Goal: Obtain resource: Obtain resource

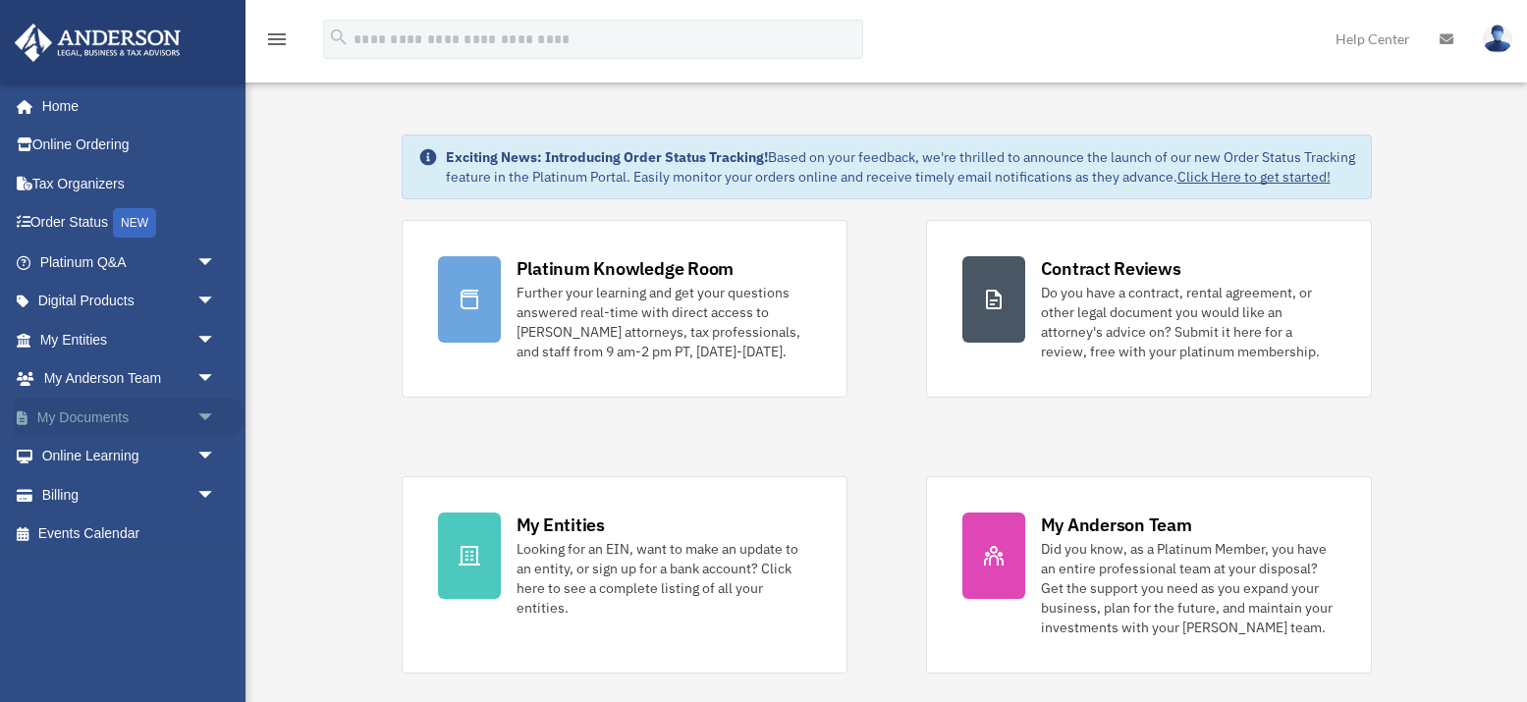
click at [111, 414] on link "My Documents arrow_drop_down" at bounding box center [130, 417] width 232 height 39
click at [206, 413] on span "arrow_drop_down" at bounding box center [215, 418] width 39 height 40
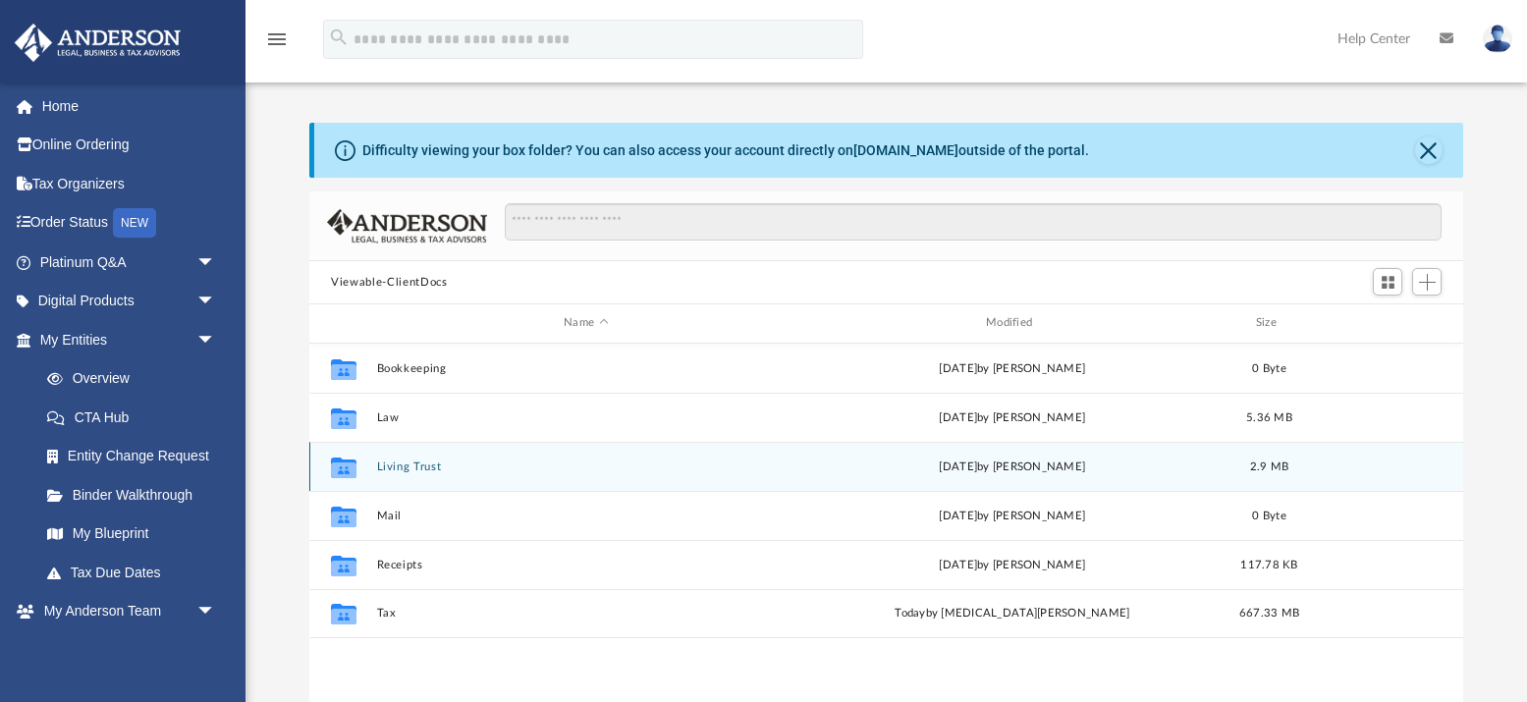
scroll to position [1, 1]
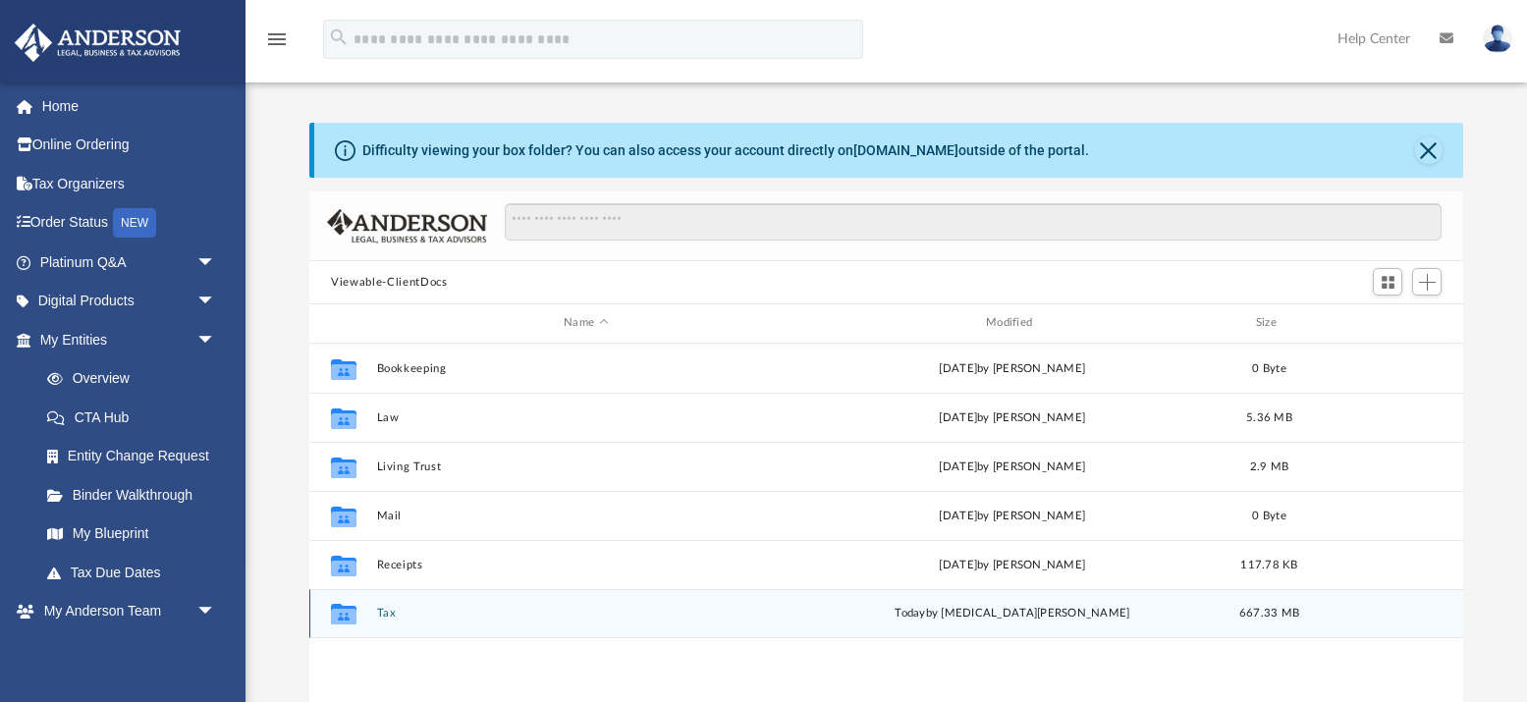
click at [384, 613] on button "Tax" at bounding box center [586, 613] width 418 height 13
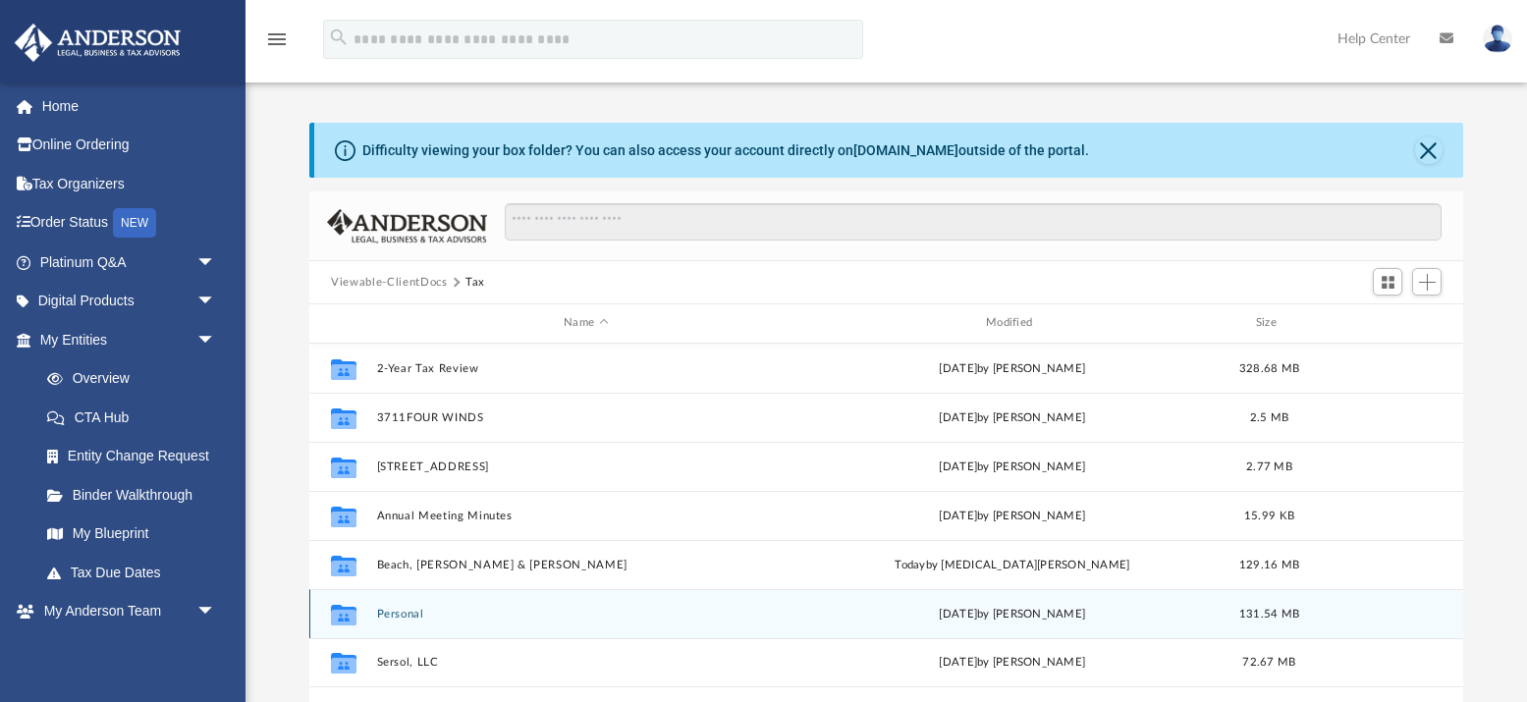
click at [384, 613] on button "Personal" at bounding box center [586, 614] width 418 height 13
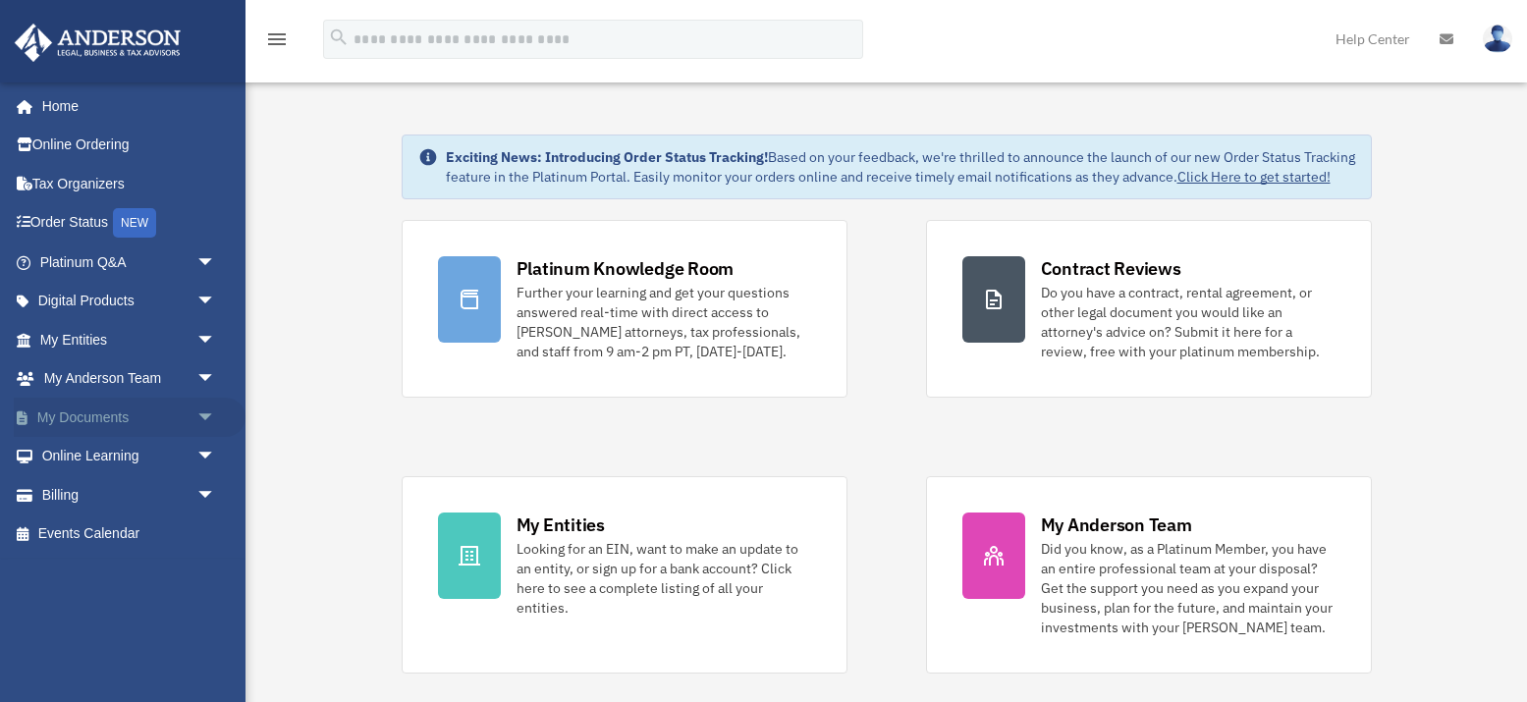
click at [210, 409] on span "arrow_drop_down" at bounding box center [215, 418] width 39 height 40
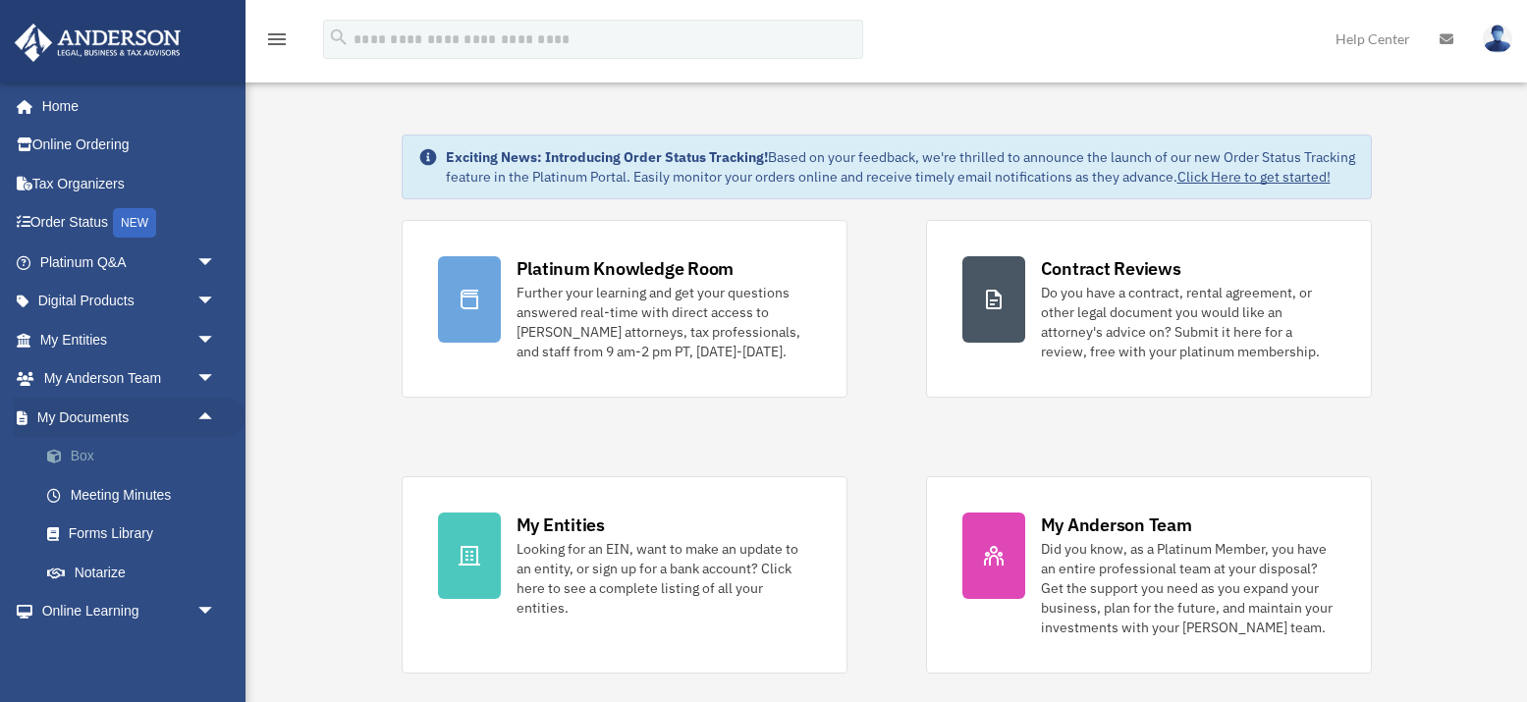
click at [84, 450] on link "Box" at bounding box center [136, 456] width 218 height 39
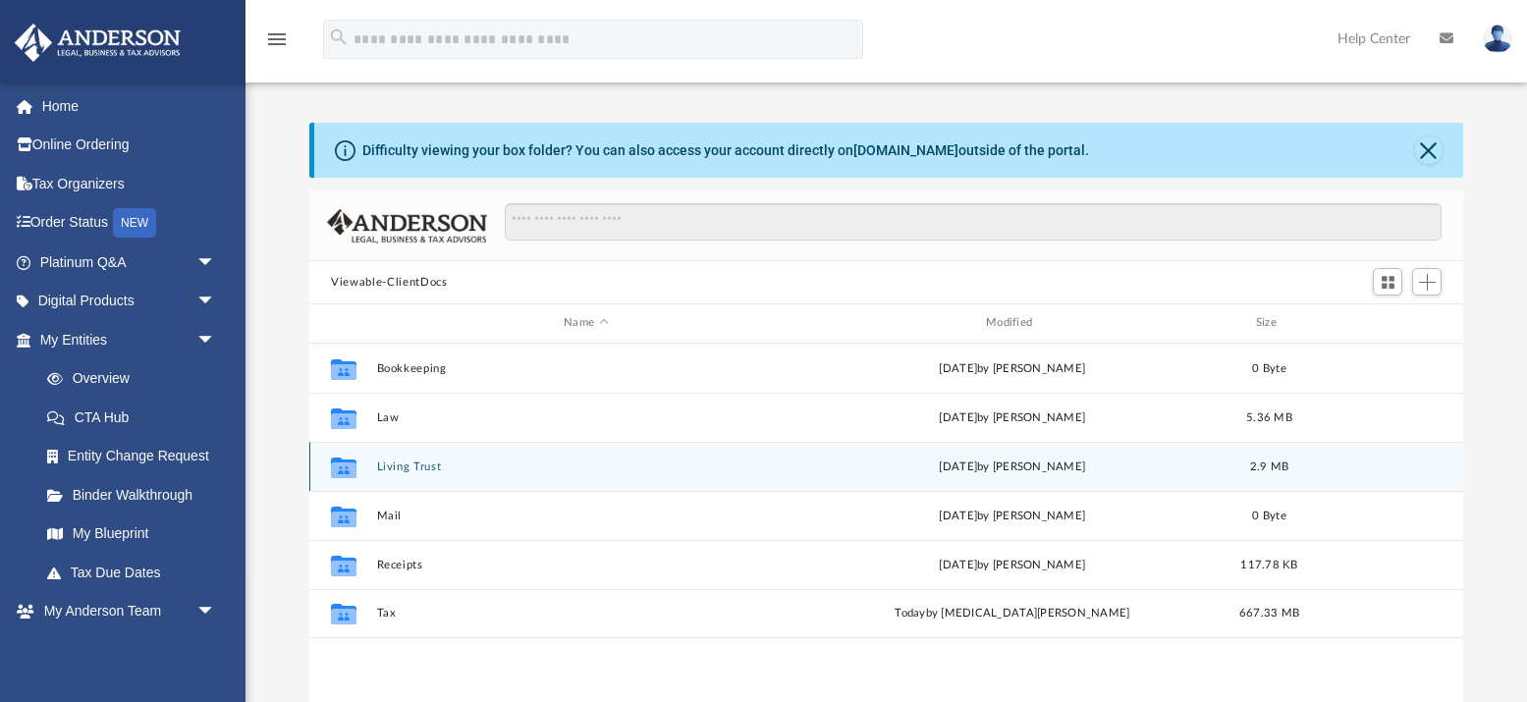
scroll to position [1, 1]
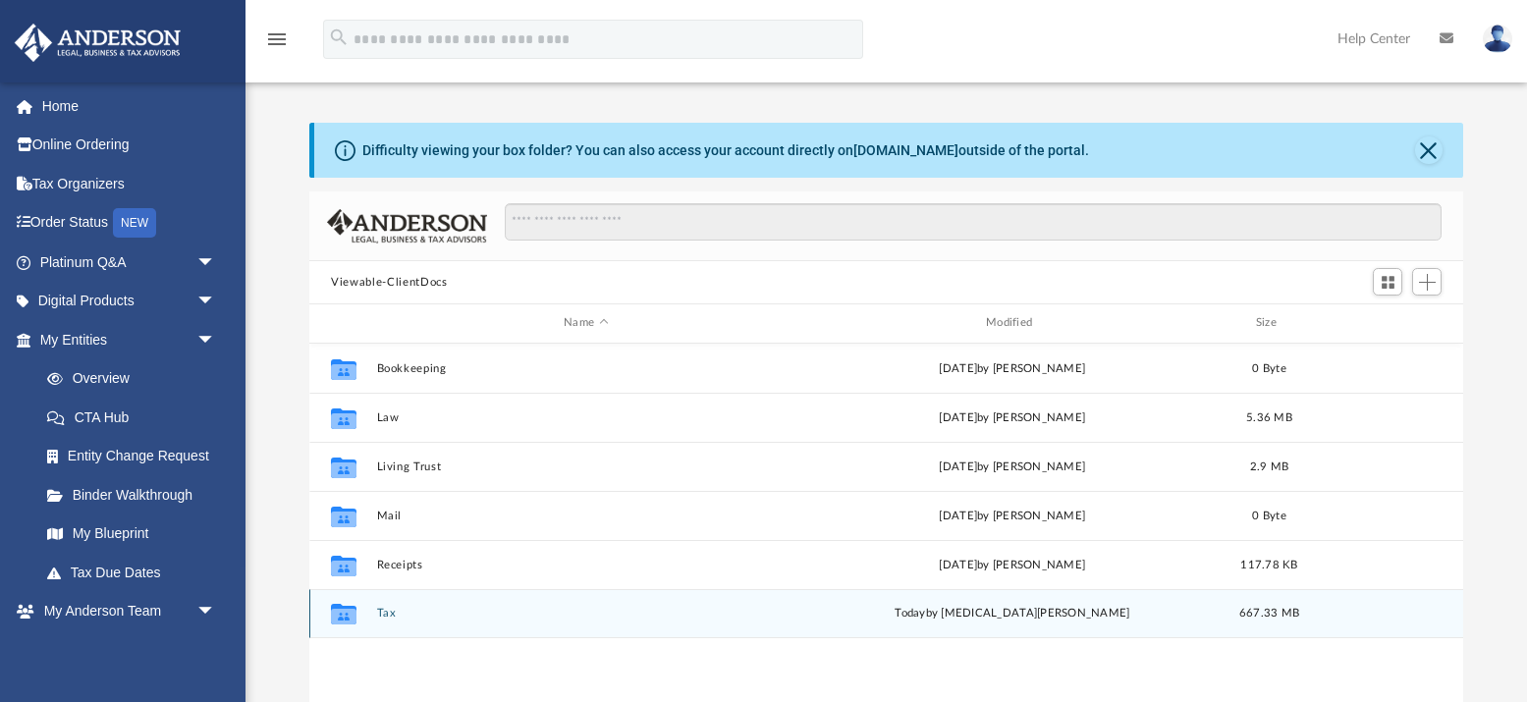
click at [375, 612] on div "Collaborated Folder Tax today by Nikita Patel 667.33 MB" at bounding box center [886, 613] width 1154 height 49
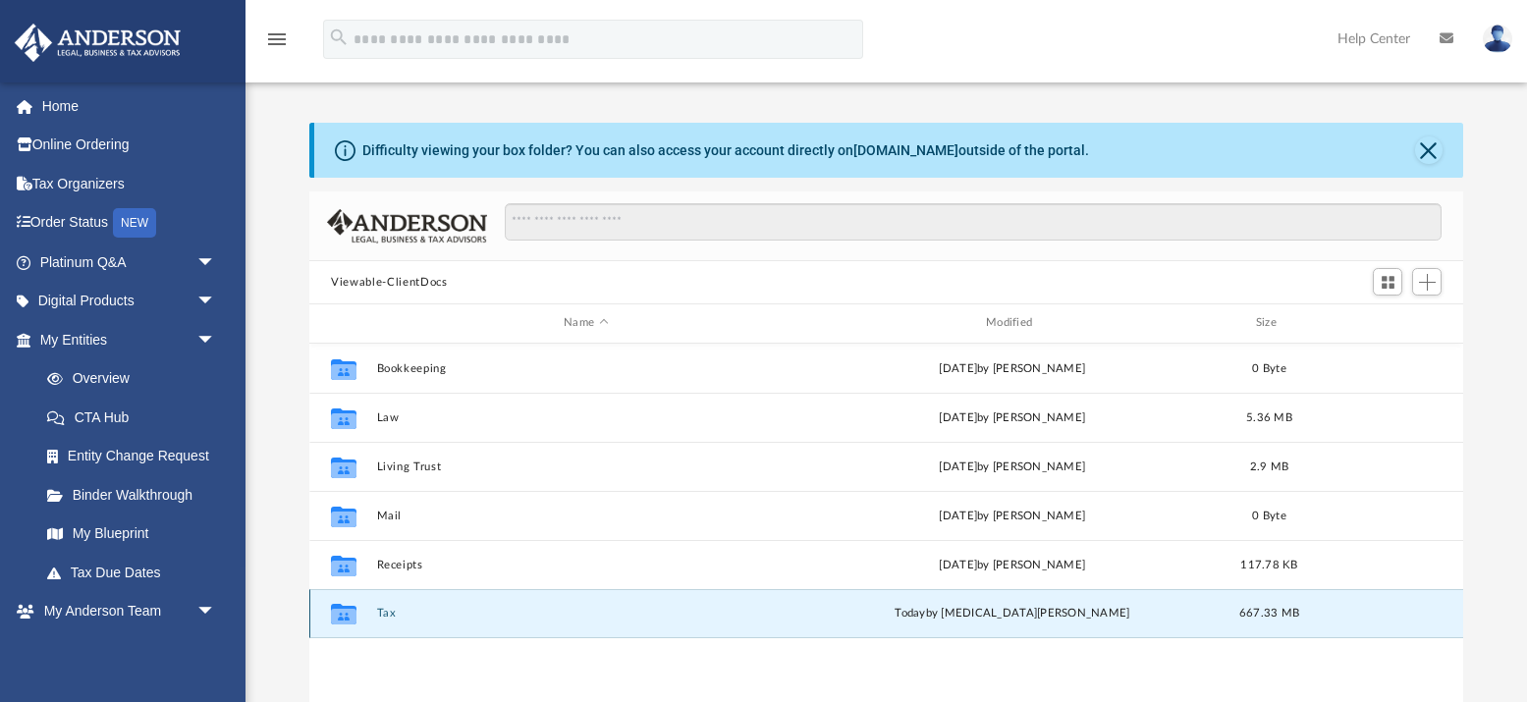
click at [382, 608] on button "Tax" at bounding box center [586, 613] width 418 height 13
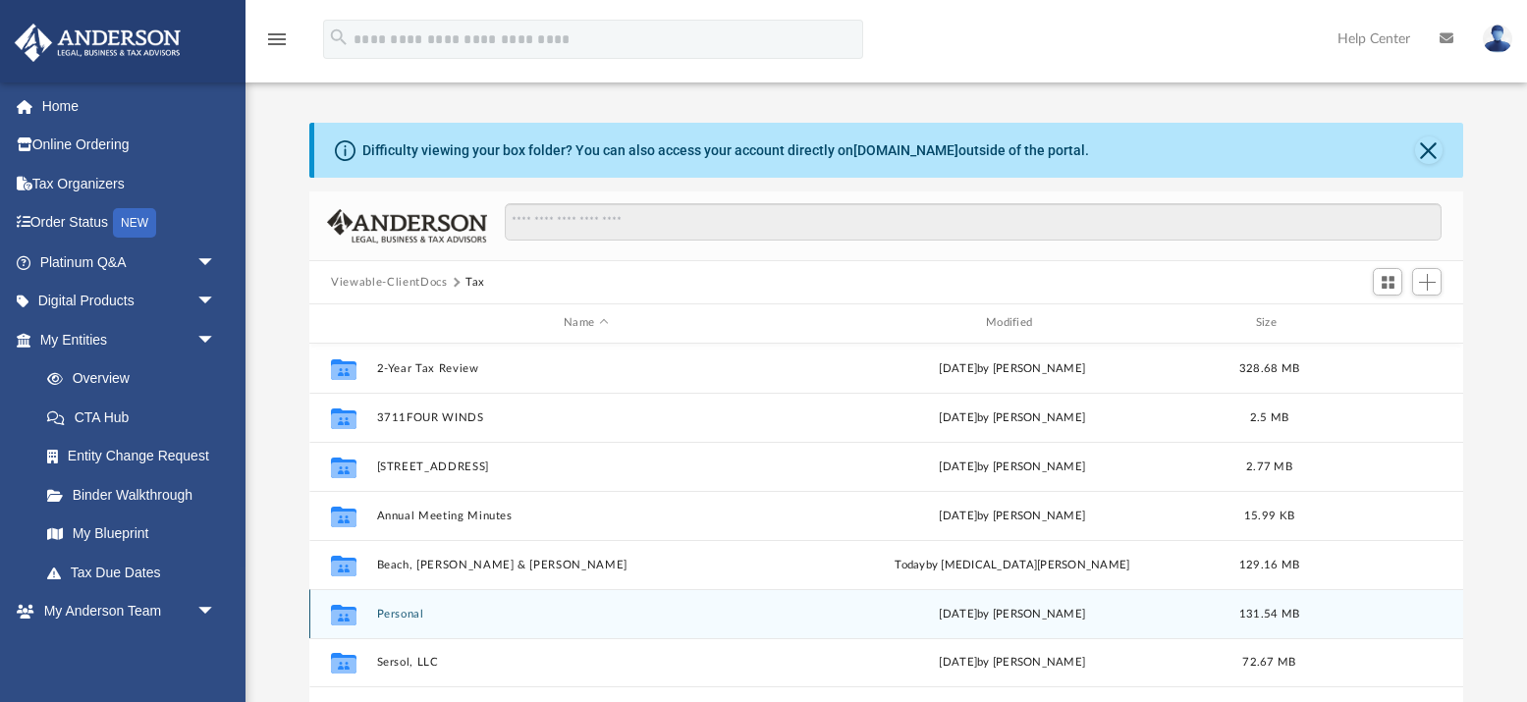
click at [406, 613] on button "Personal" at bounding box center [586, 614] width 418 height 13
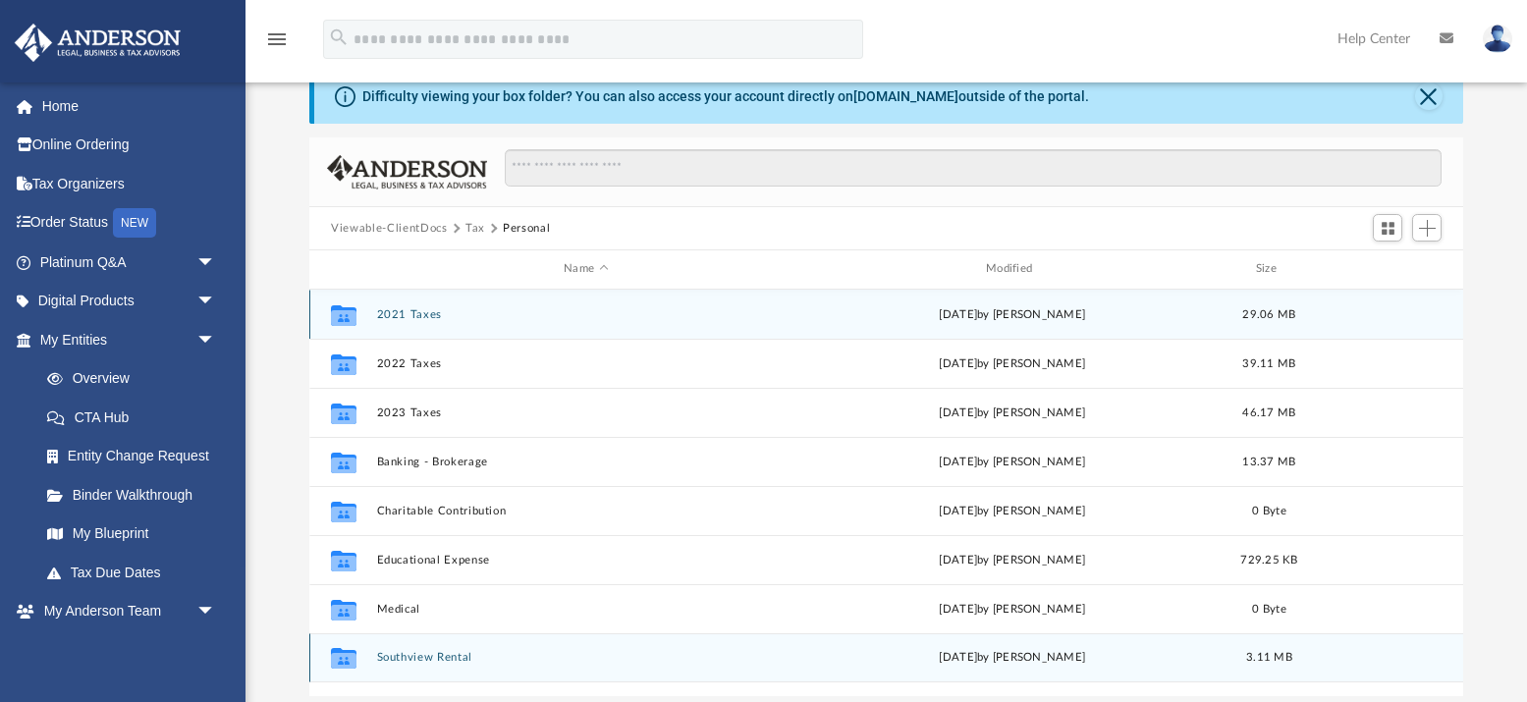
scroll to position [52, 0]
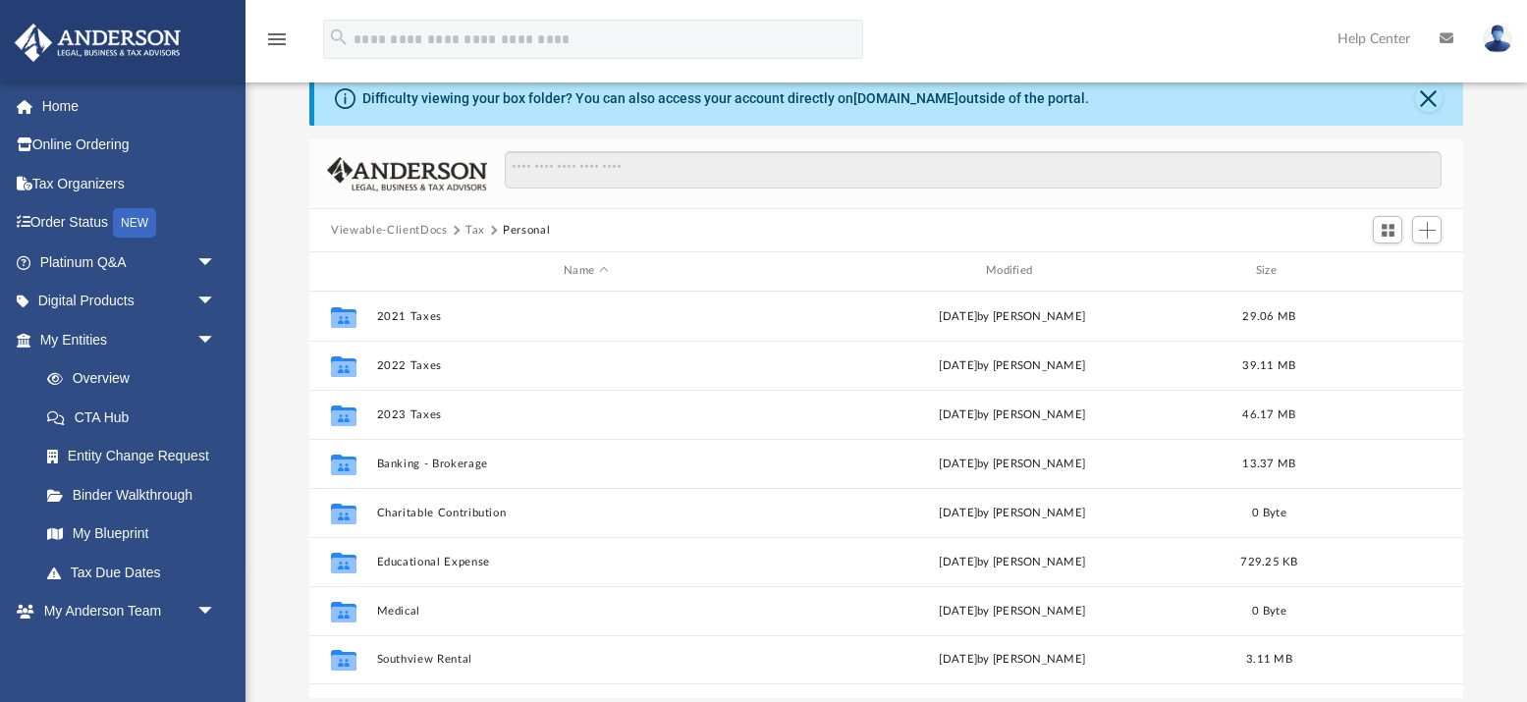
click at [473, 229] on button "Tax" at bounding box center [475, 231] width 20 height 18
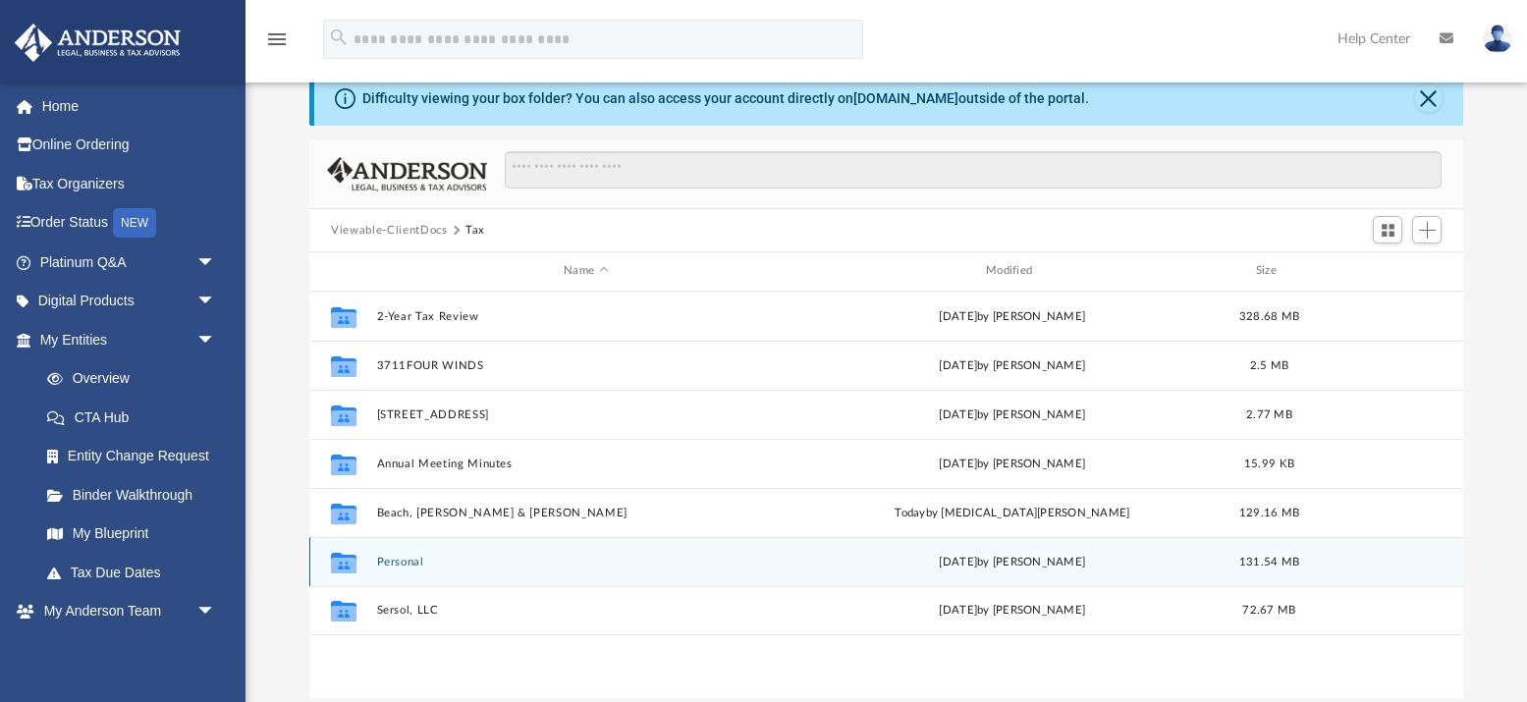
click at [350, 562] on icon "grid" at bounding box center [344, 565] width 26 height 16
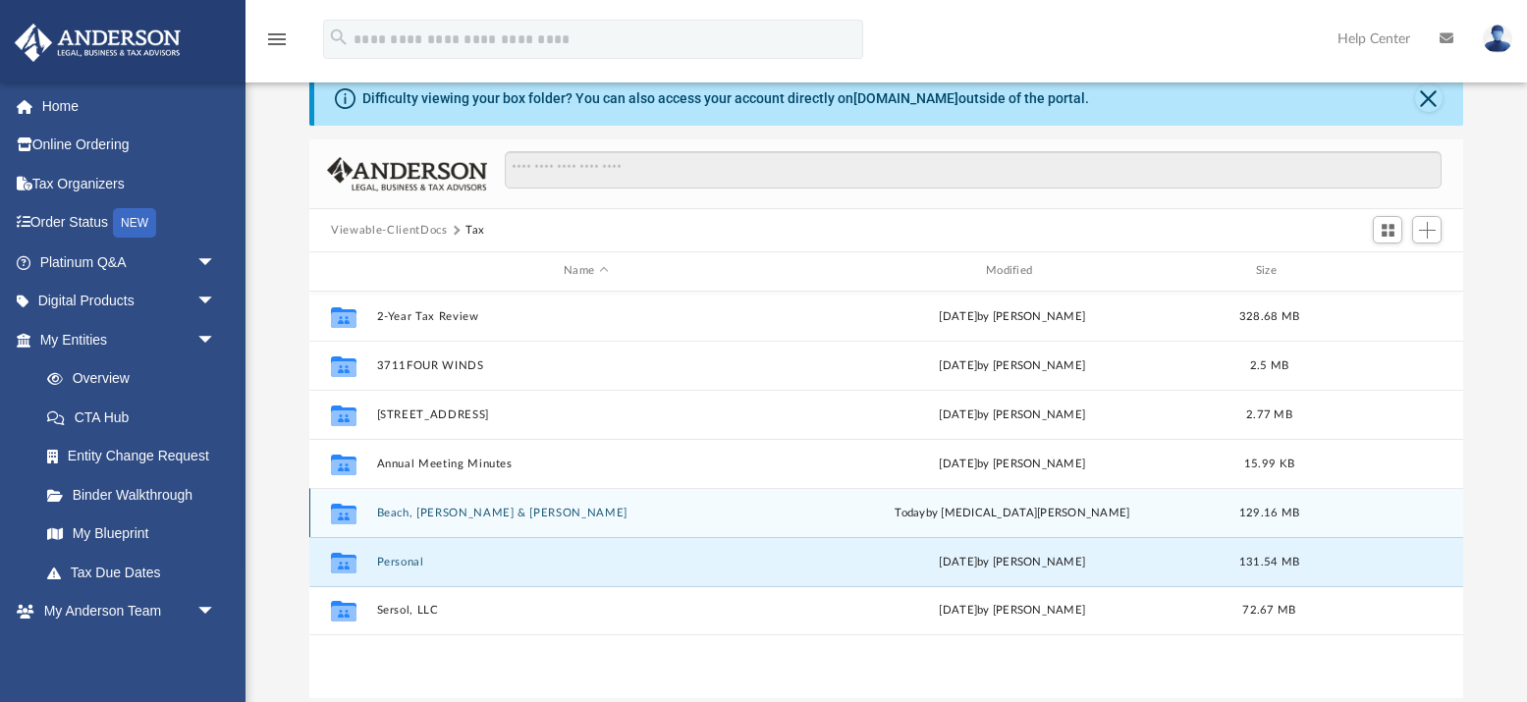
click at [423, 513] on button "Beach, Rebecca & Jonathan Bruce" at bounding box center [586, 513] width 418 height 13
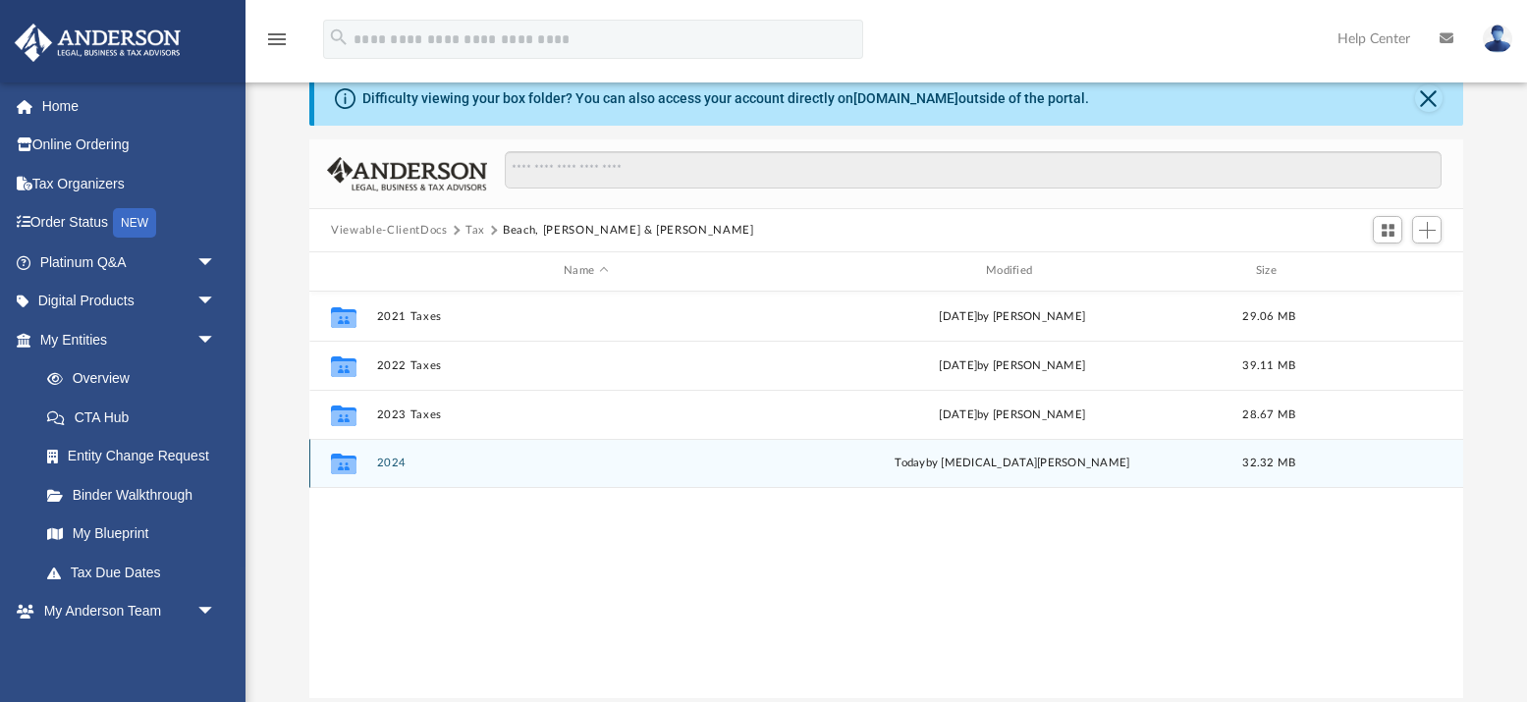
click at [388, 462] on button "2024" at bounding box center [586, 463] width 418 height 13
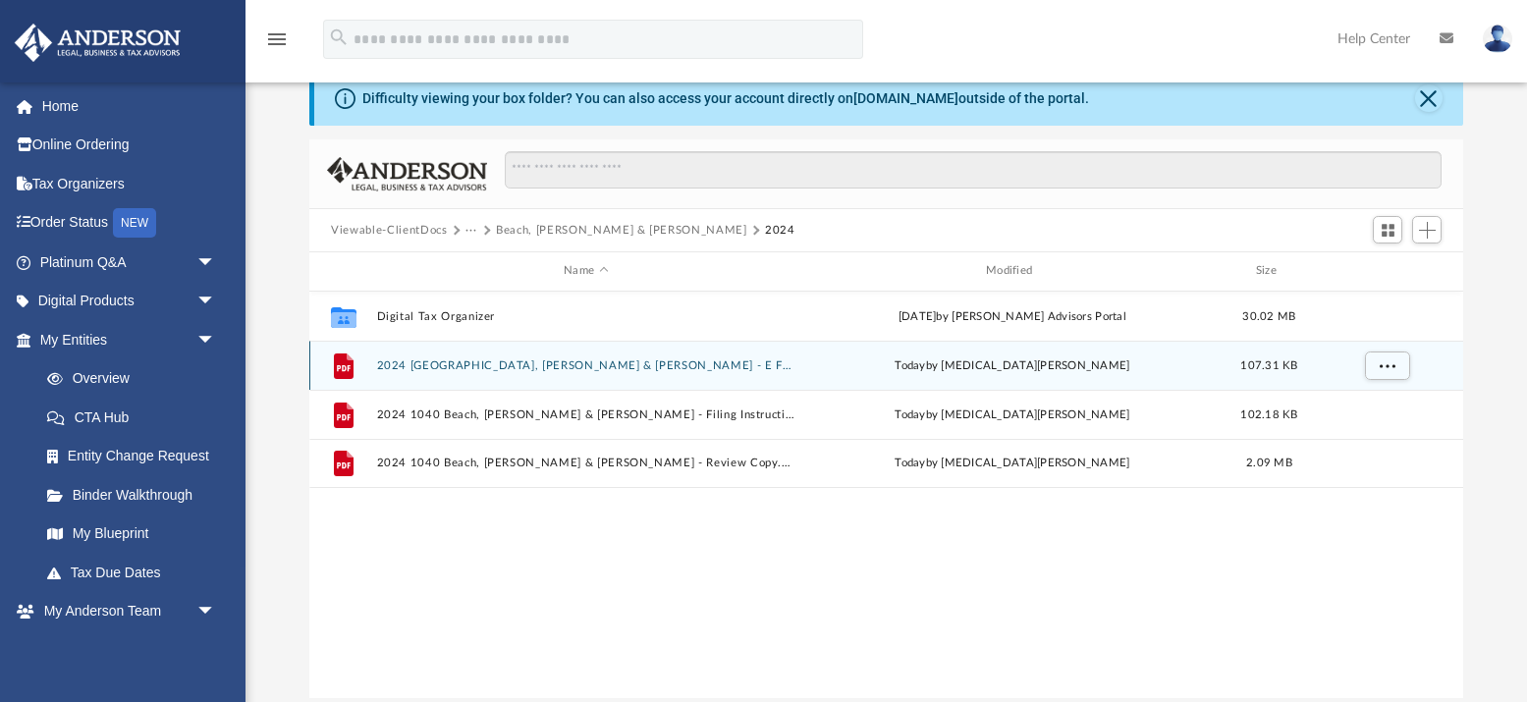
click at [433, 366] on button "2024 1040 Beach, Rebecca & Jonathan Bruce - E File Authorization - Please Sign.…" at bounding box center [586, 365] width 418 height 13
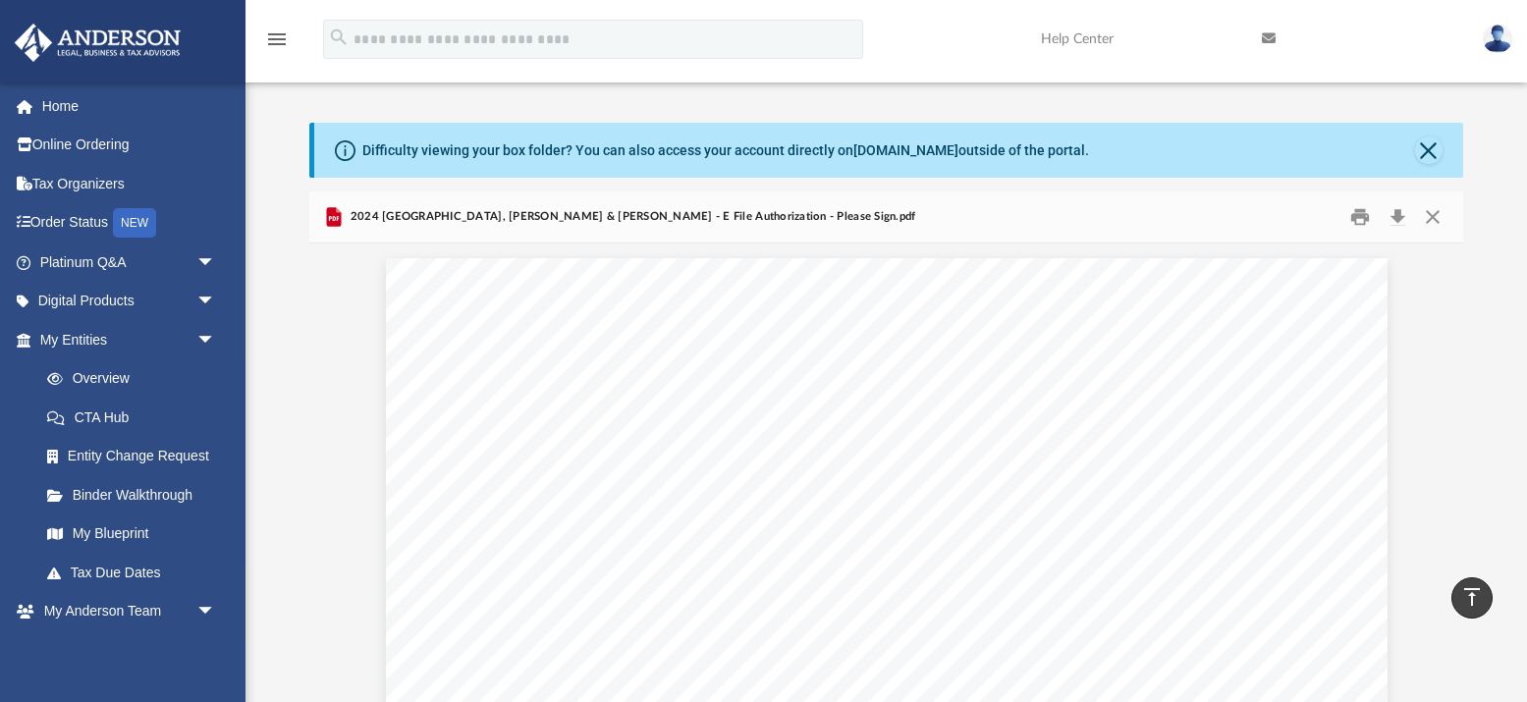
scroll to position [0, 0]
click at [1356, 216] on button "Print" at bounding box center [1359, 217] width 39 height 30
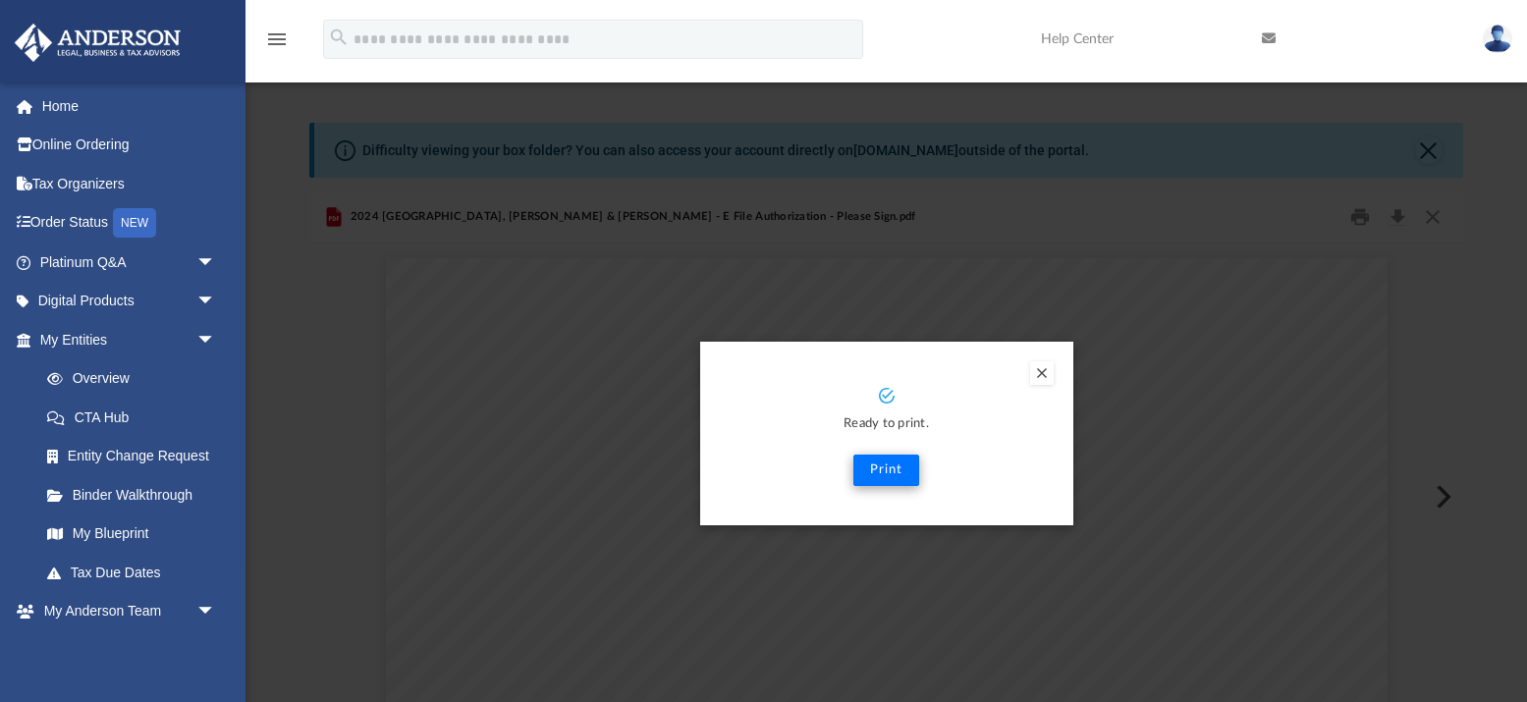
click at [892, 472] on button "Print" at bounding box center [886, 470] width 66 height 31
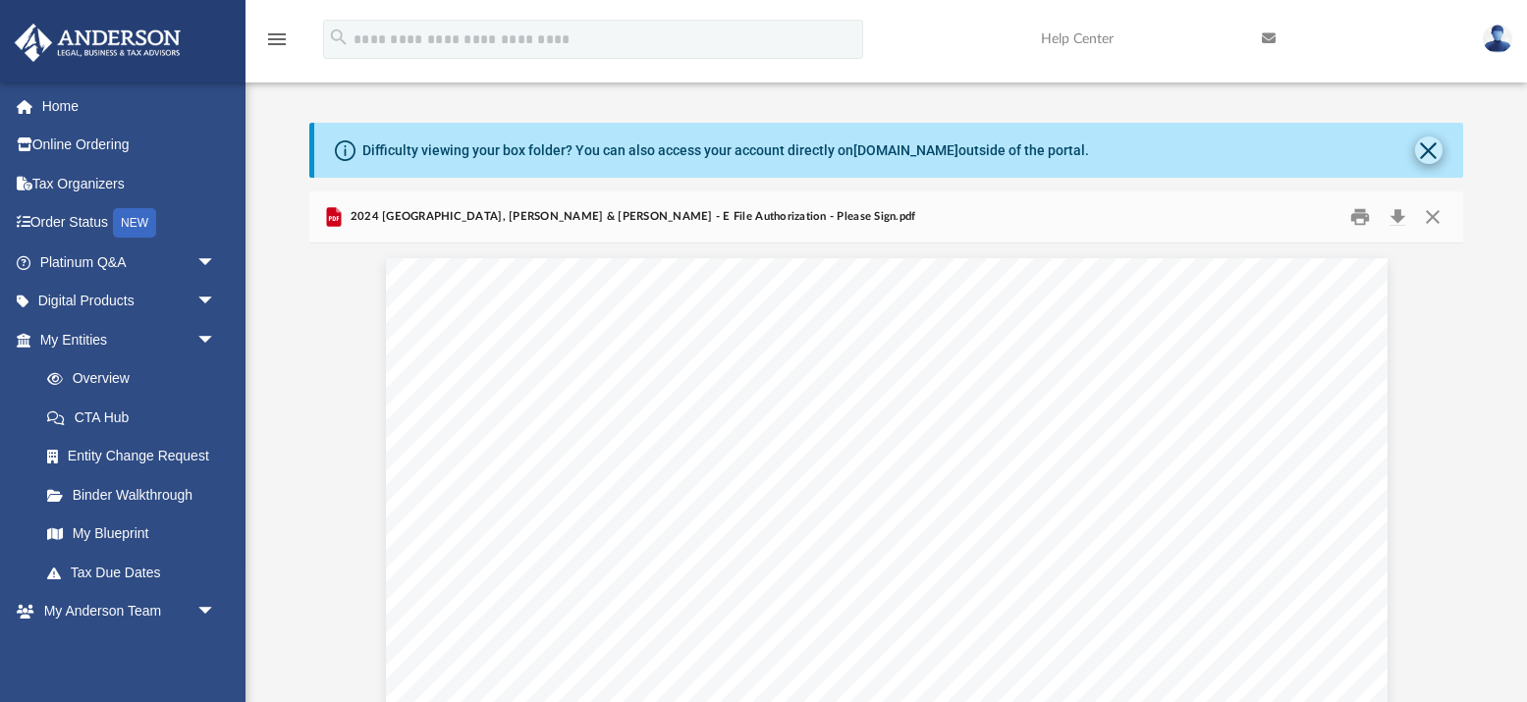
click at [1430, 148] on button "Close" at bounding box center [1428, 149] width 27 height 27
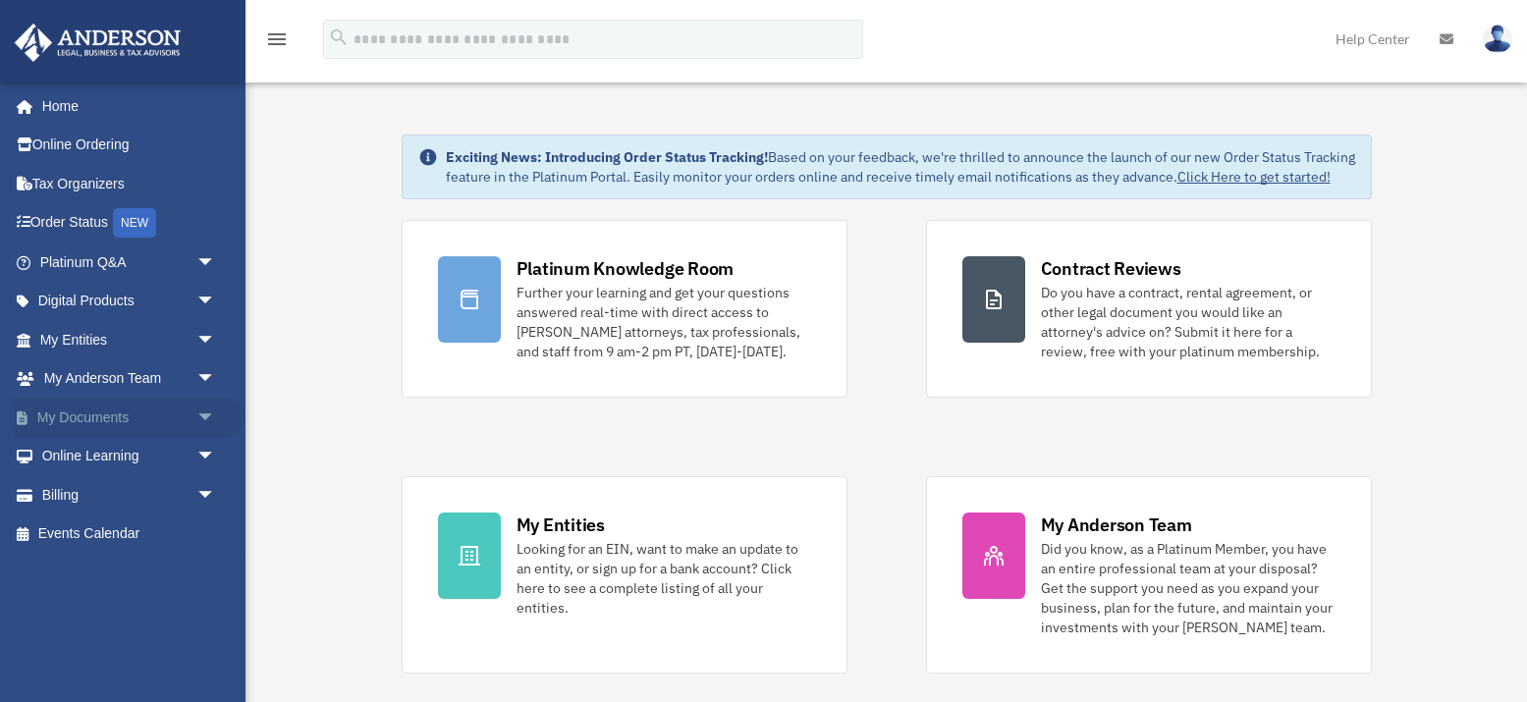
click at [207, 413] on span "arrow_drop_down" at bounding box center [215, 418] width 39 height 40
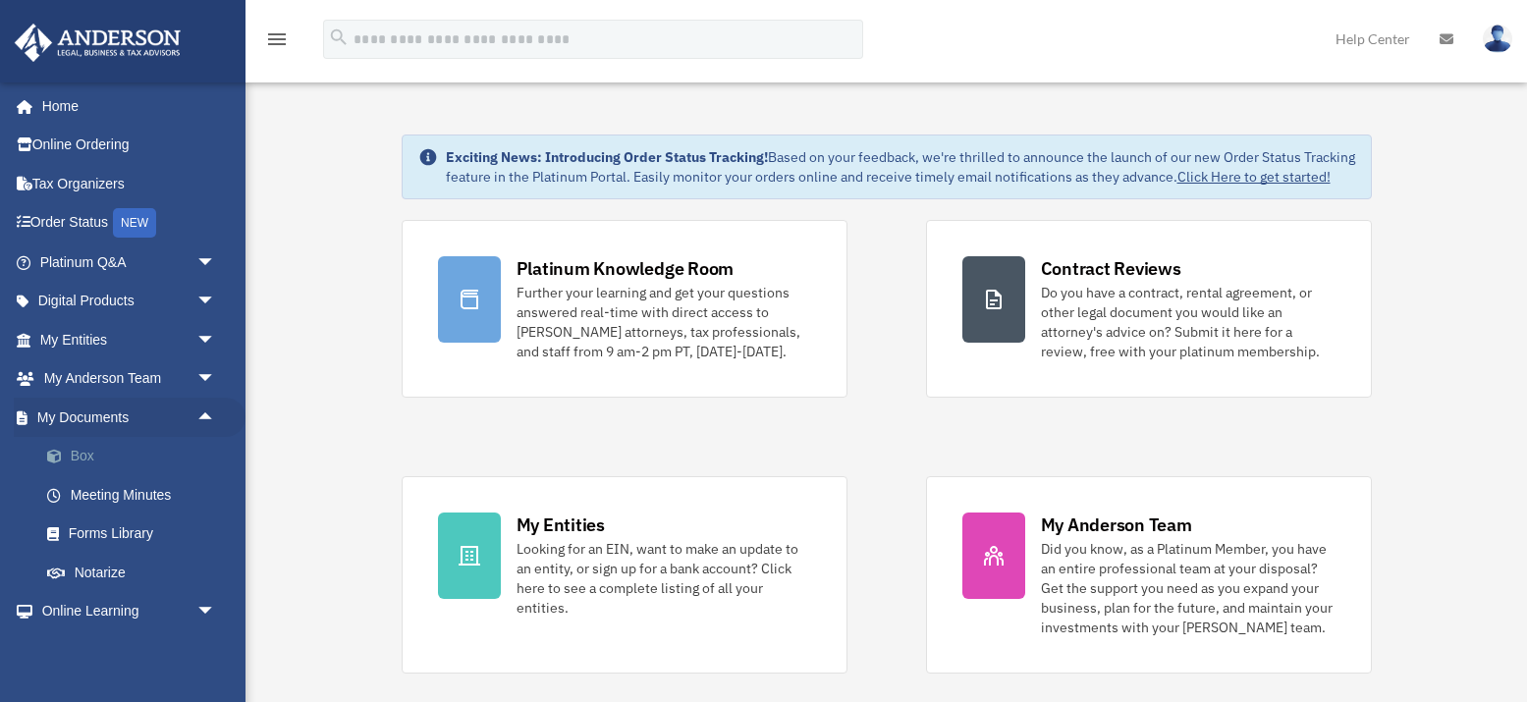
click at [90, 448] on link "Box" at bounding box center [136, 456] width 218 height 39
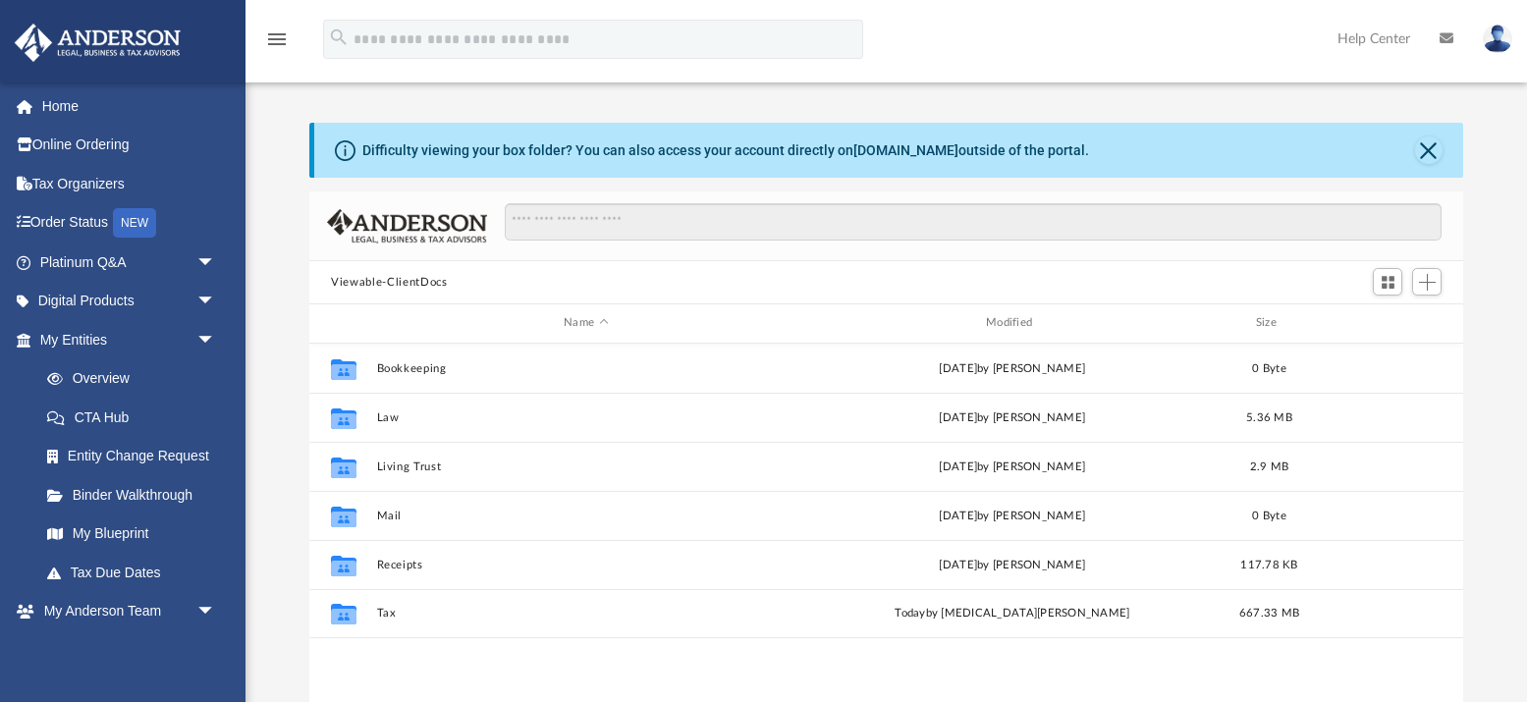
scroll to position [447, 1153]
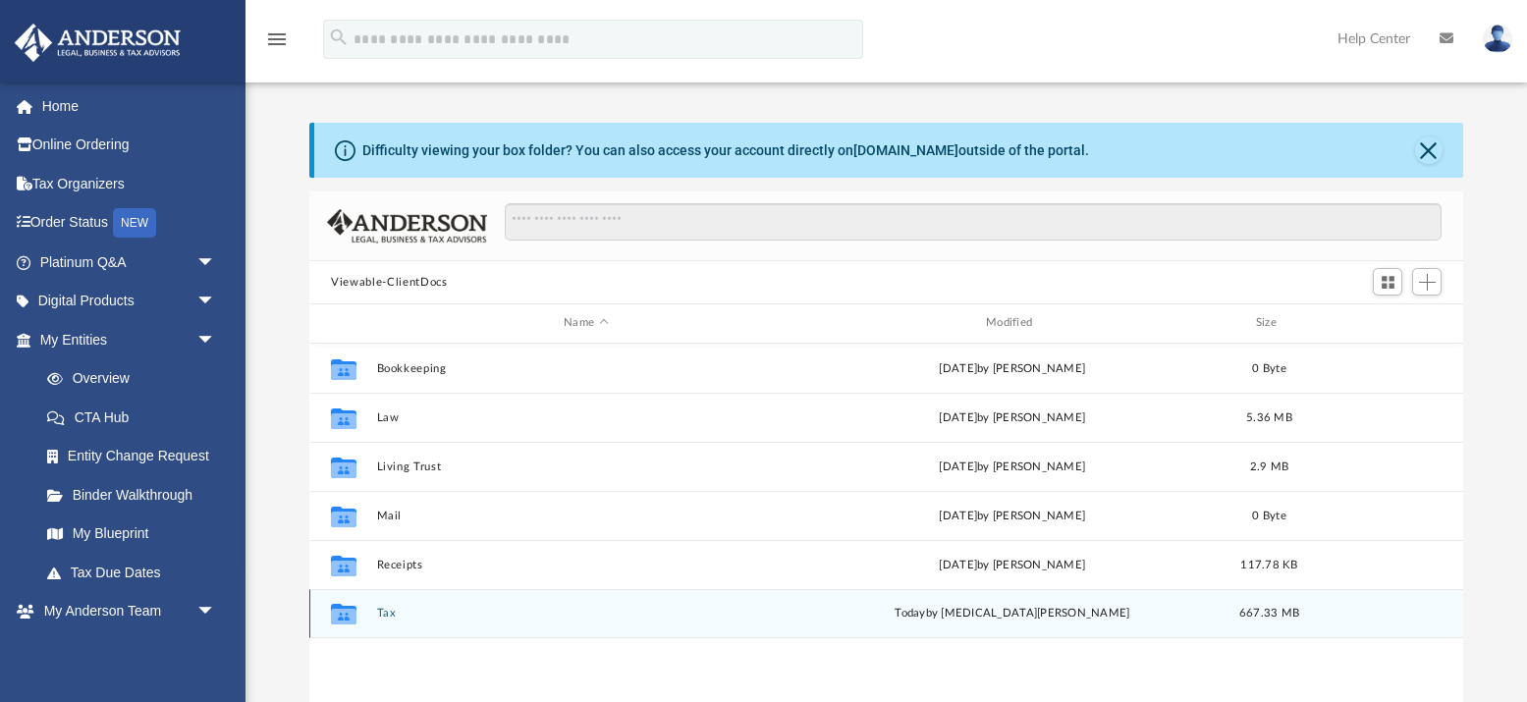
click at [393, 617] on button "Tax" at bounding box center [586, 613] width 418 height 13
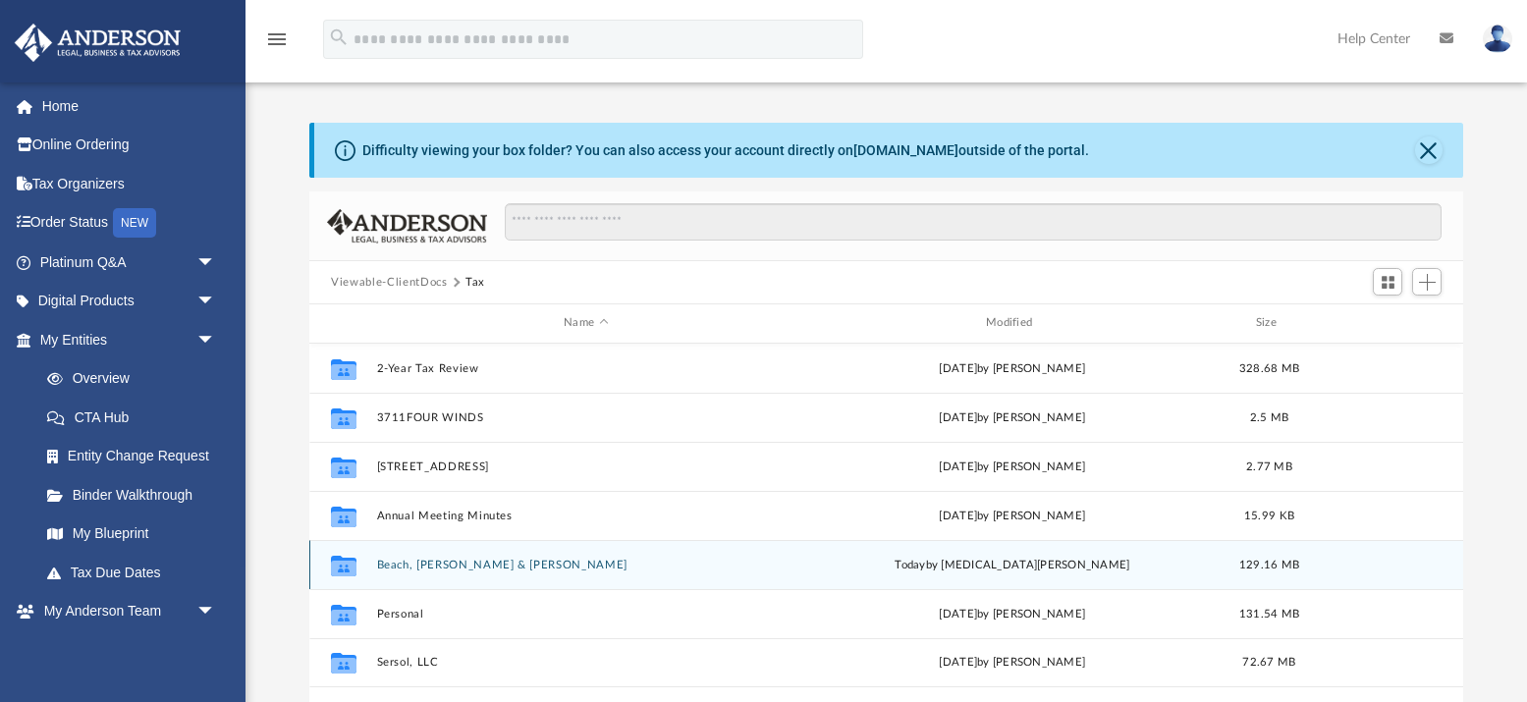
click at [464, 566] on button "Beach, Rebecca & Jonathan Bruce" at bounding box center [586, 565] width 418 height 13
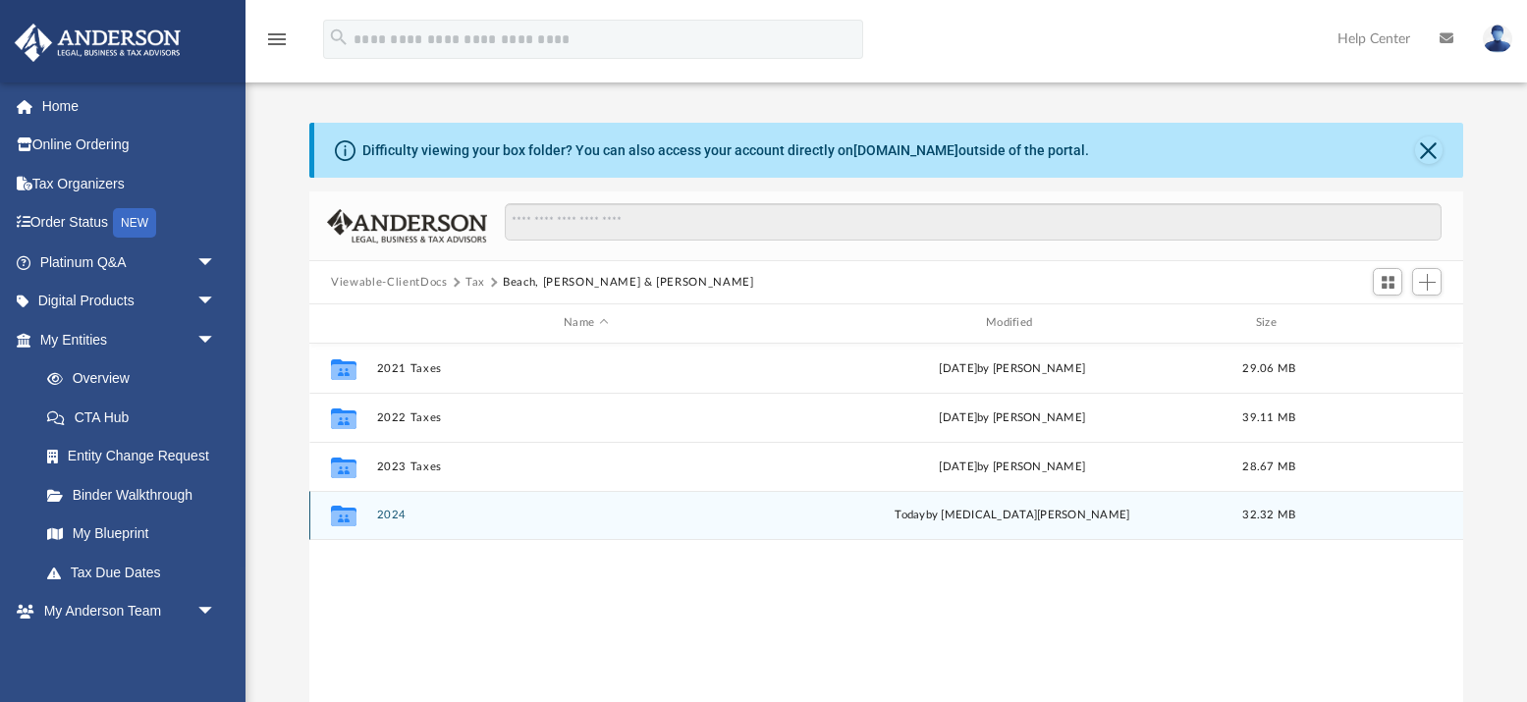
click at [926, 514] on span "today" at bounding box center [910, 515] width 30 height 11
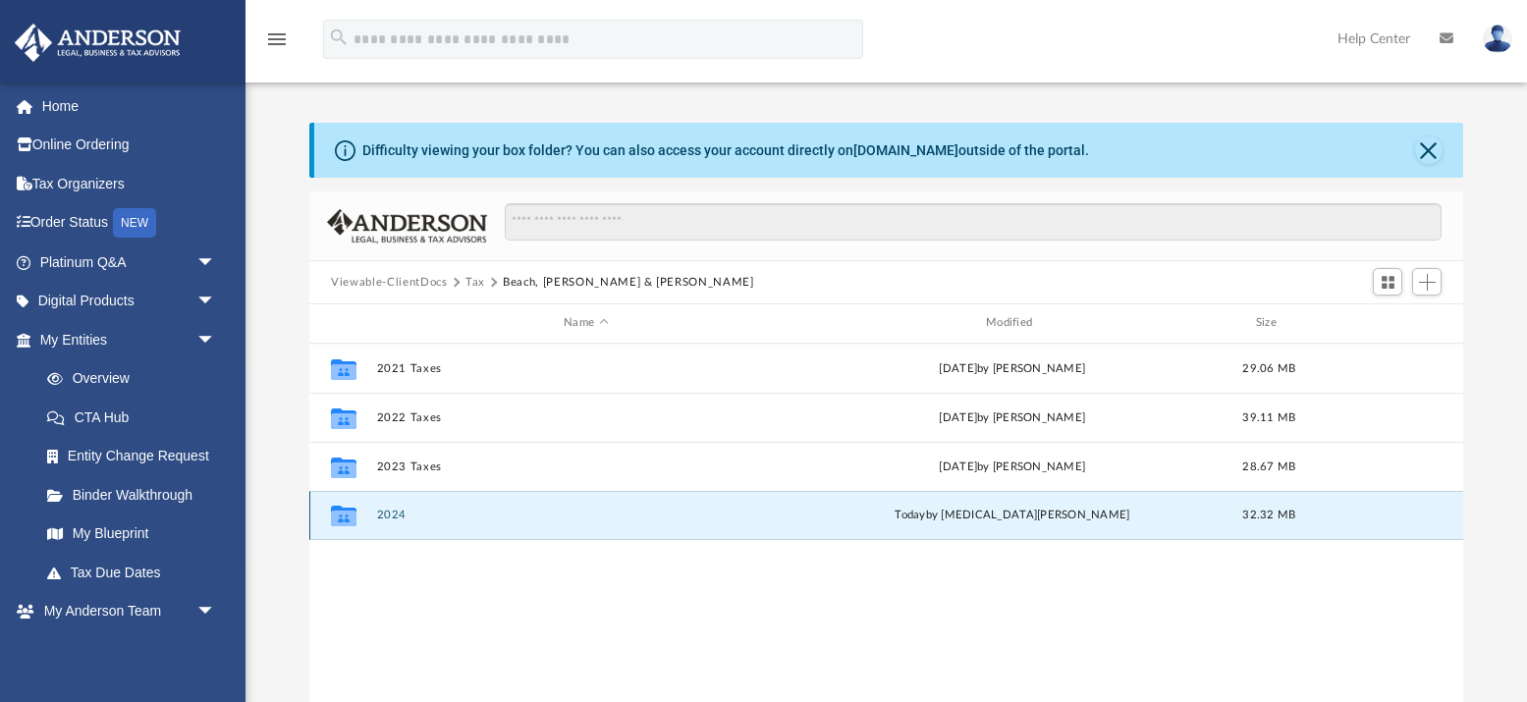
click at [384, 513] on button "2024" at bounding box center [586, 515] width 418 height 13
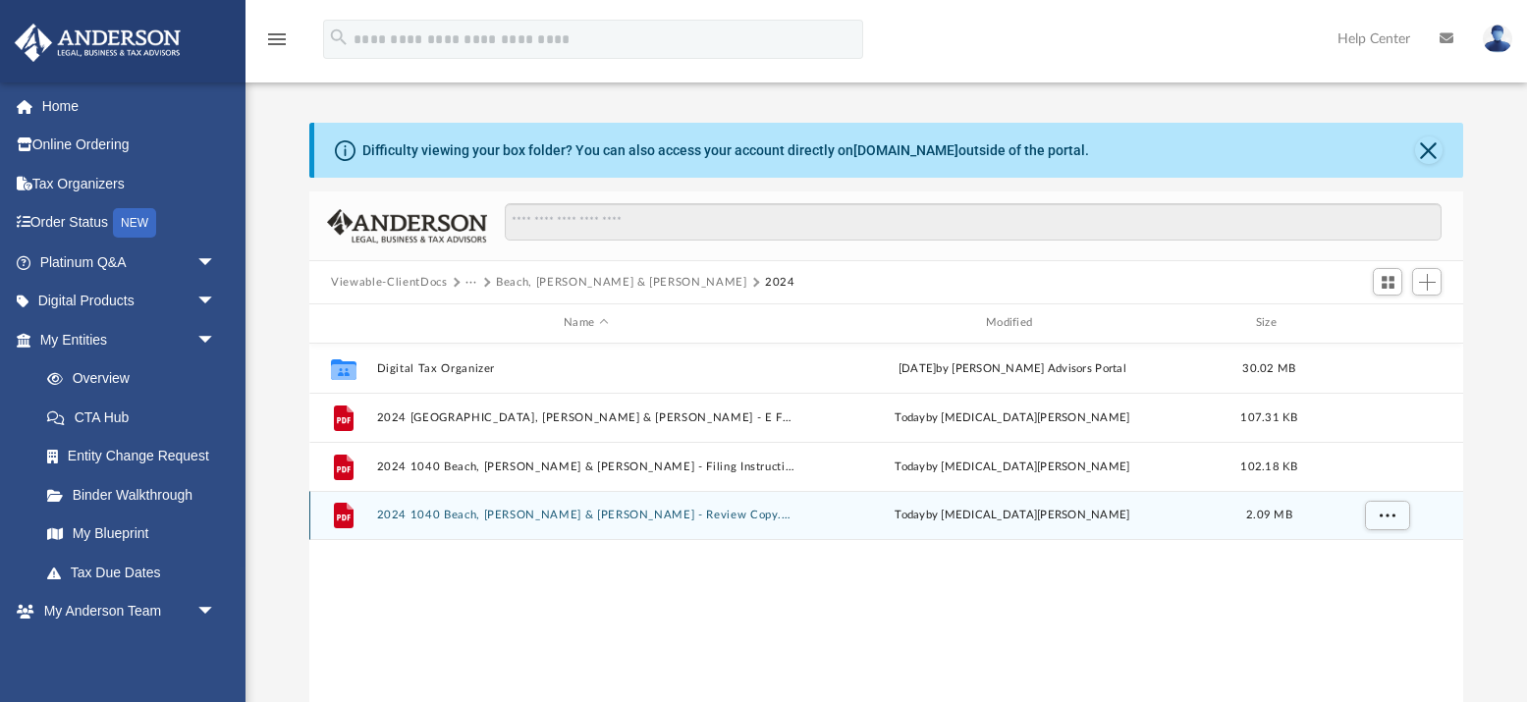
click at [543, 515] on button "2024 1040 Beach, Rebecca & Jonathan Bruce - Review Copy.pdf" at bounding box center [586, 515] width 418 height 13
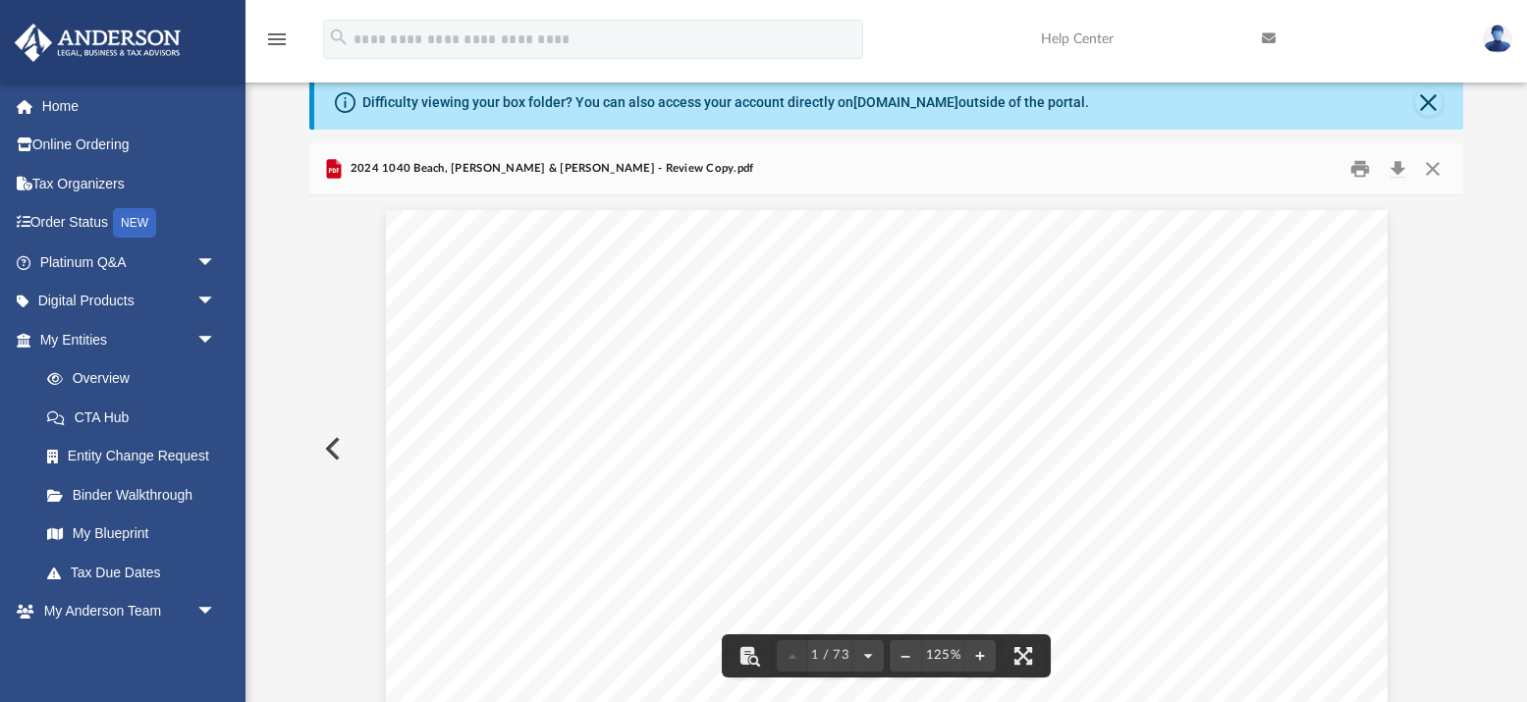
scroll to position [0, 0]
click at [1357, 171] on button "Print" at bounding box center [1359, 169] width 39 height 30
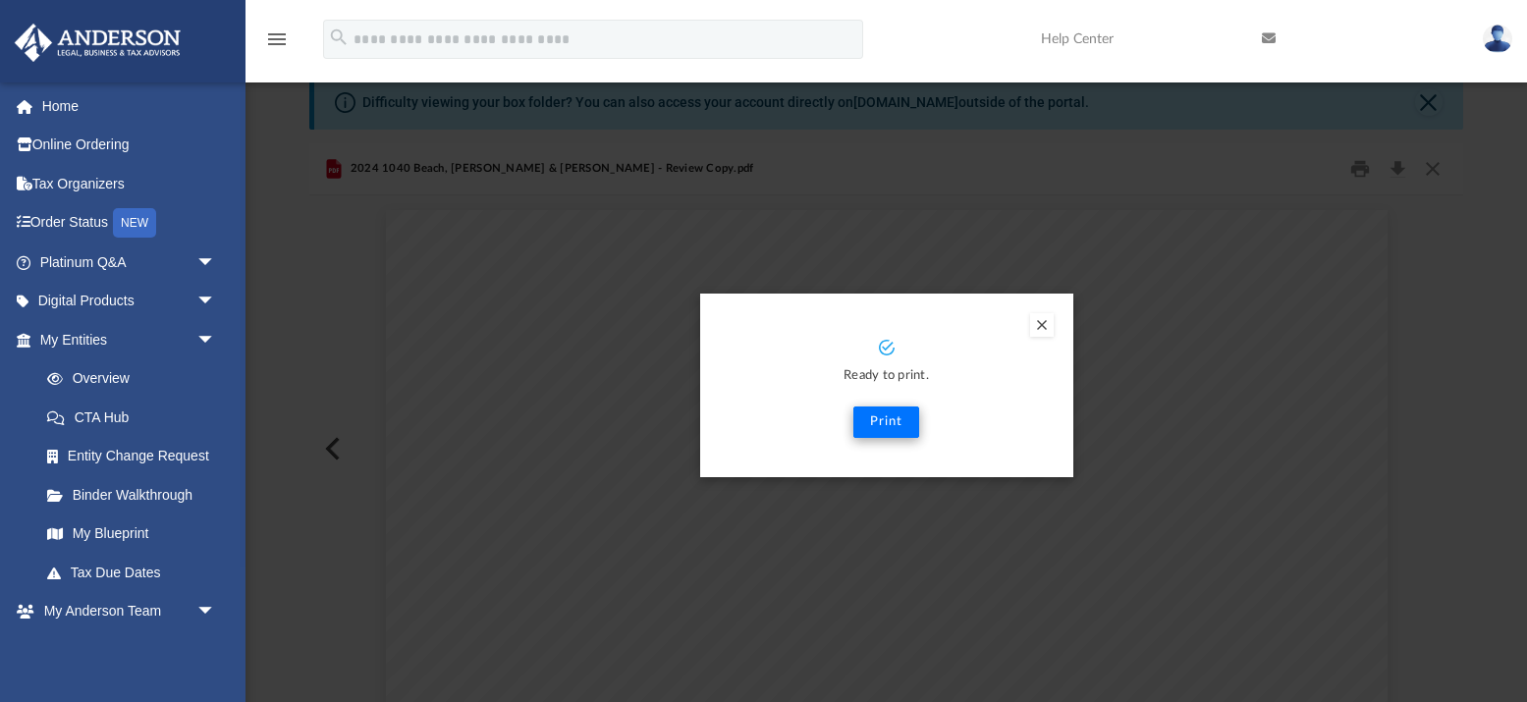
click at [894, 425] on button "Print" at bounding box center [886, 421] width 66 height 31
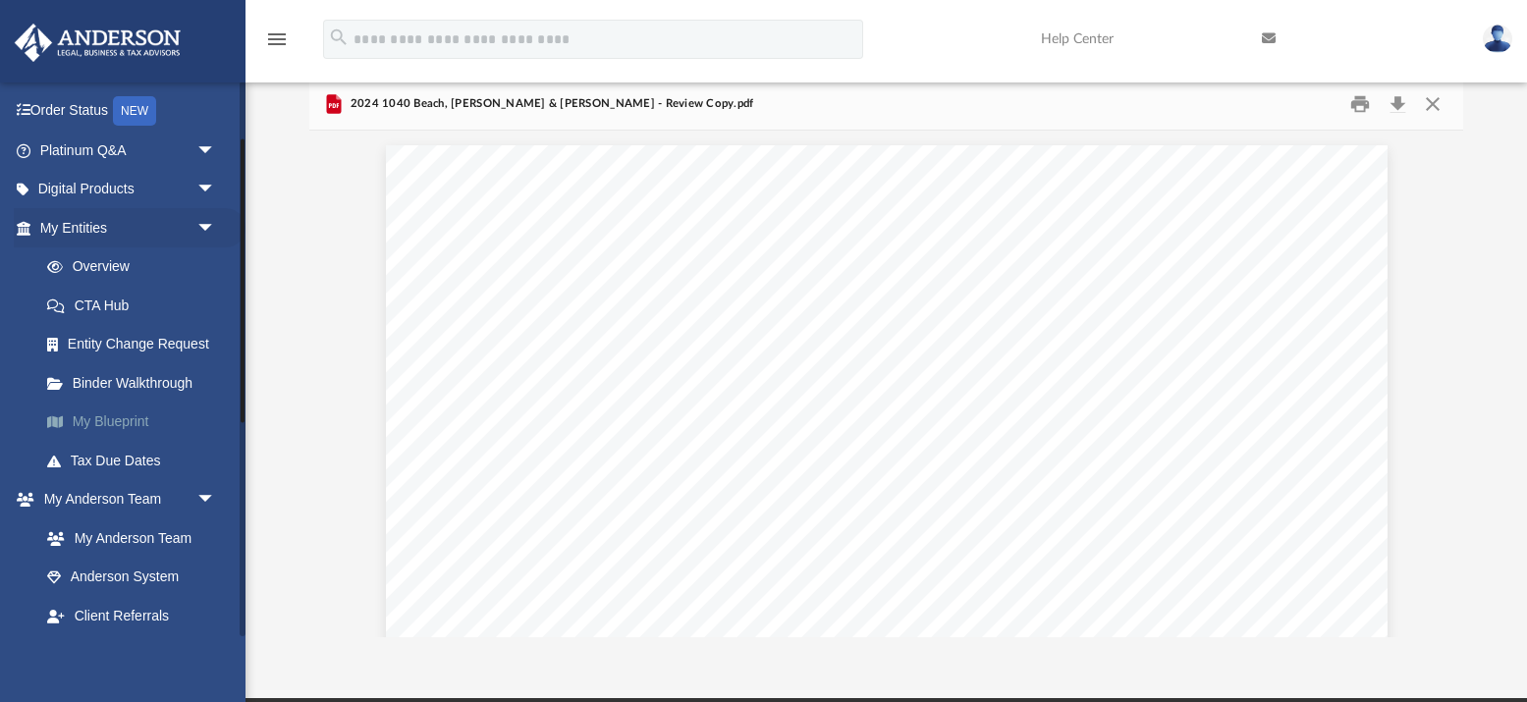
scroll to position [111, 0]
click at [202, 187] on span "arrow_drop_down" at bounding box center [215, 191] width 39 height 40
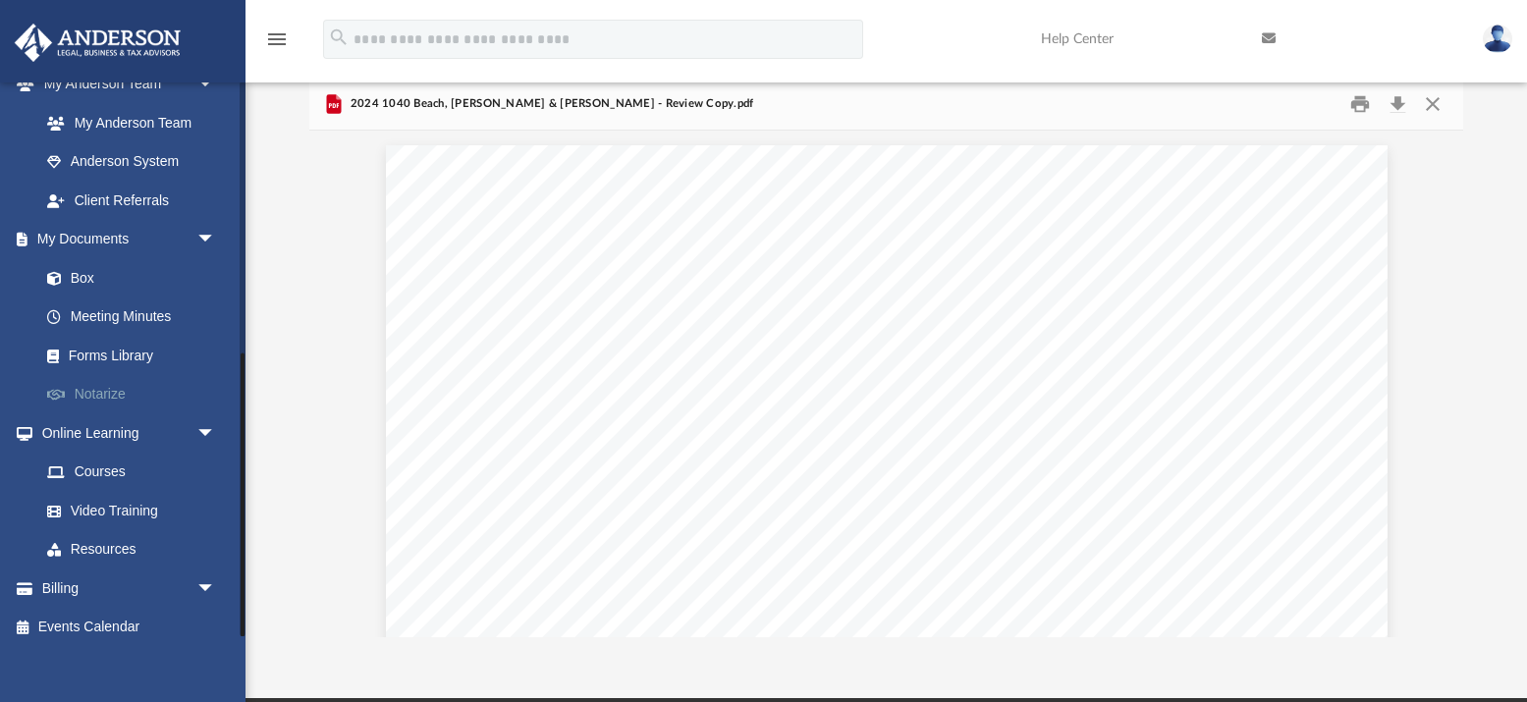
scroll to position [681, 0]
click at [206, 571] on span "arrow_drop_down" at bounding box center [215, 589] width 39 height 40
click at [200, 573] on span "arrow_drop_up" at bounding box center [215, 589] width 39 height 40
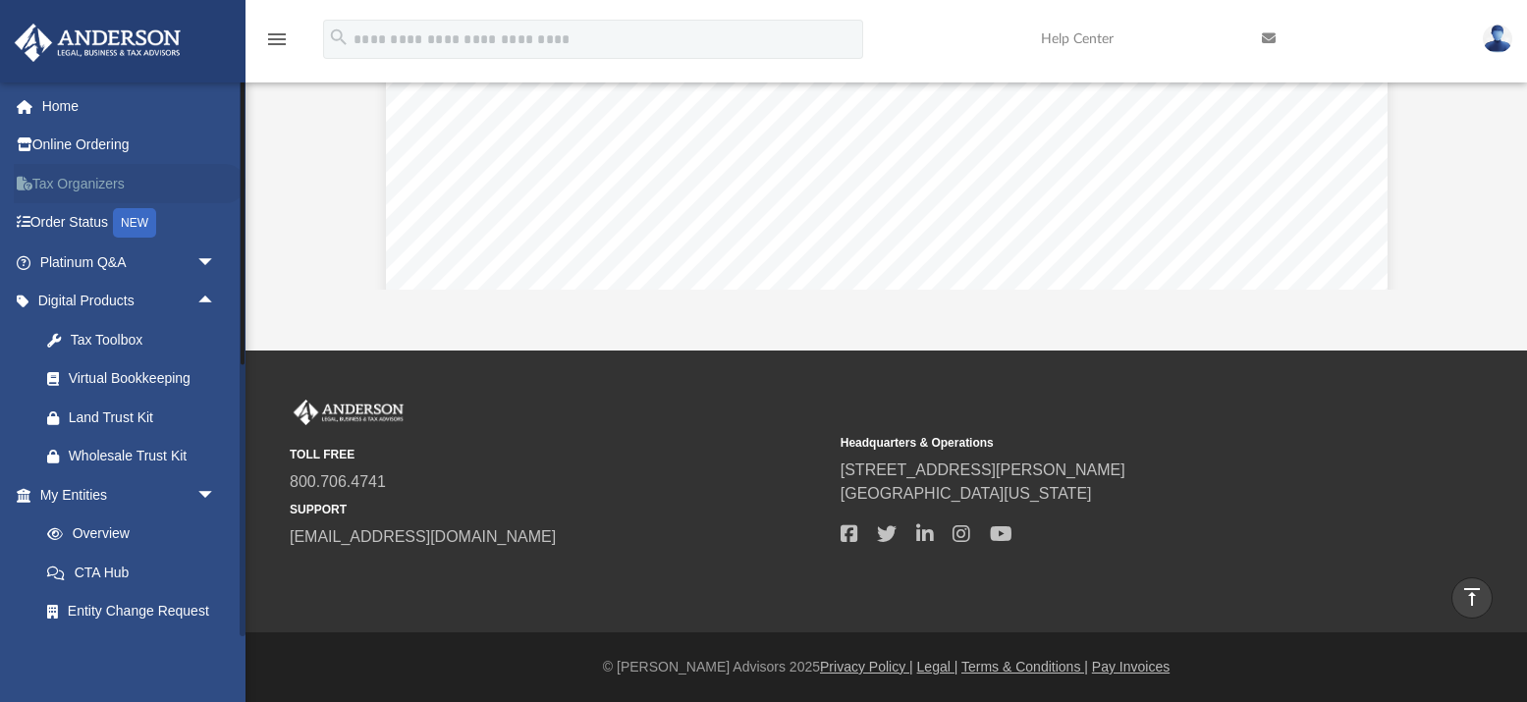
scroll to position [0, 0]
click at [202, 260] on span "arrow_drop_down" at bounding box center [215, 263] width 39 height 40
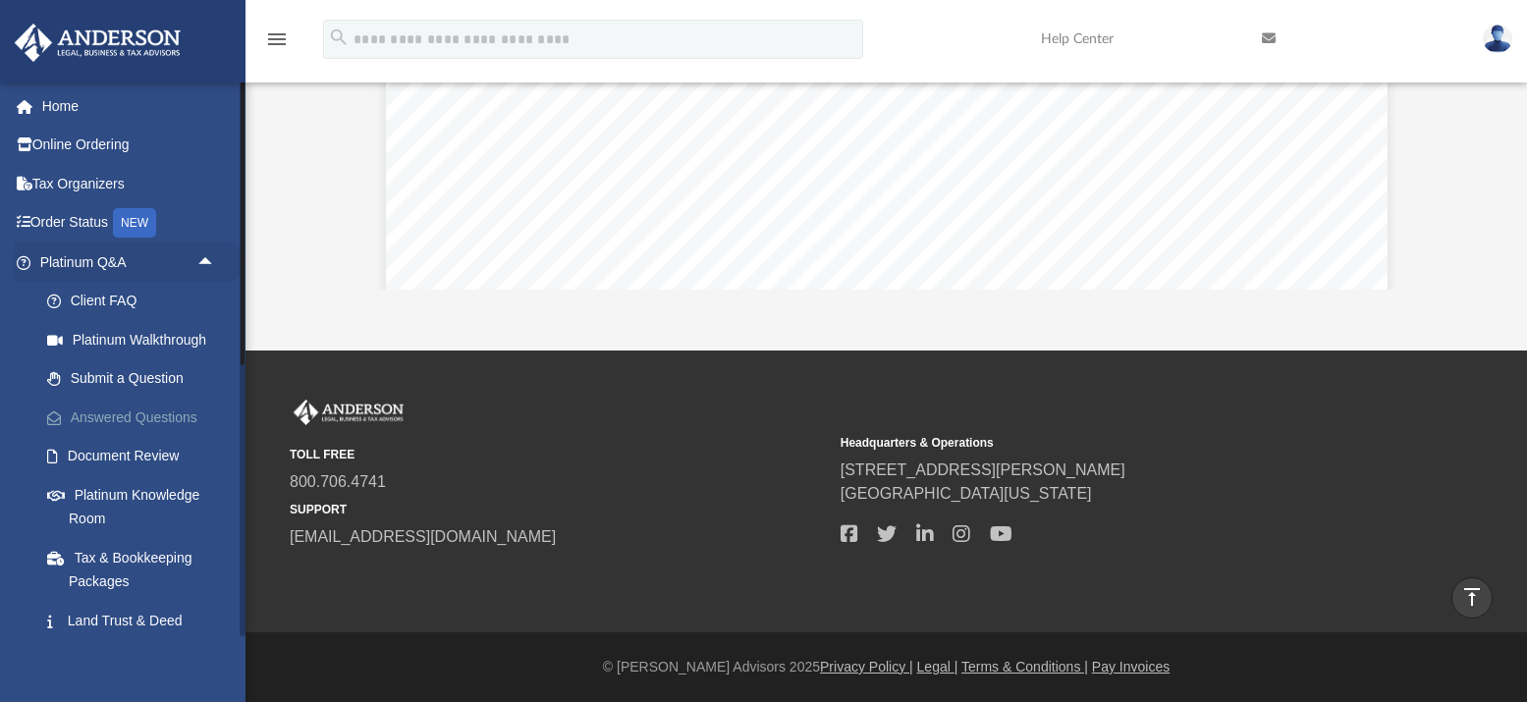
click at [147, 410] on link "Answered Questions" at bounding box center [136, 417] width 218 height 39
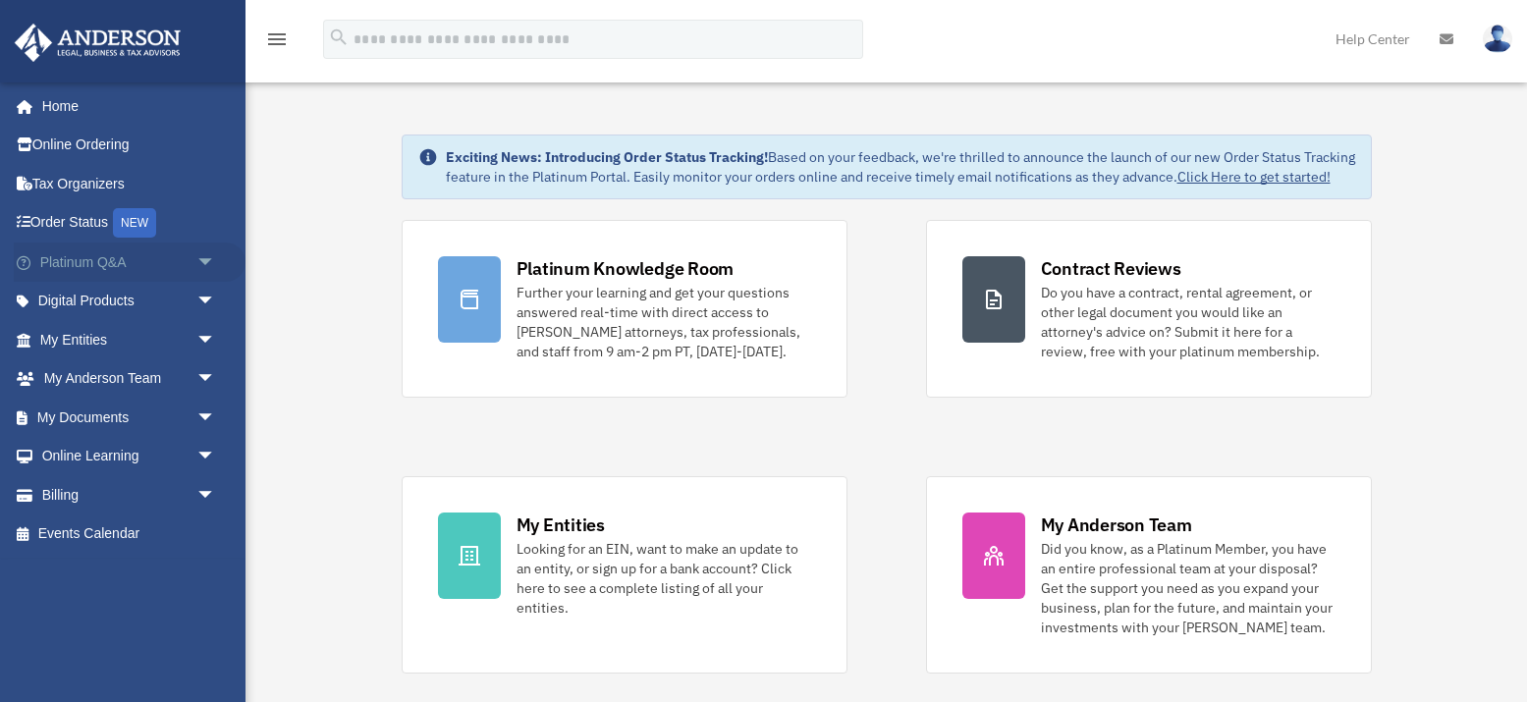
click at [202, 256] on span "arrow_drop_down" at bounding box center [215, 263] width 39 height 40
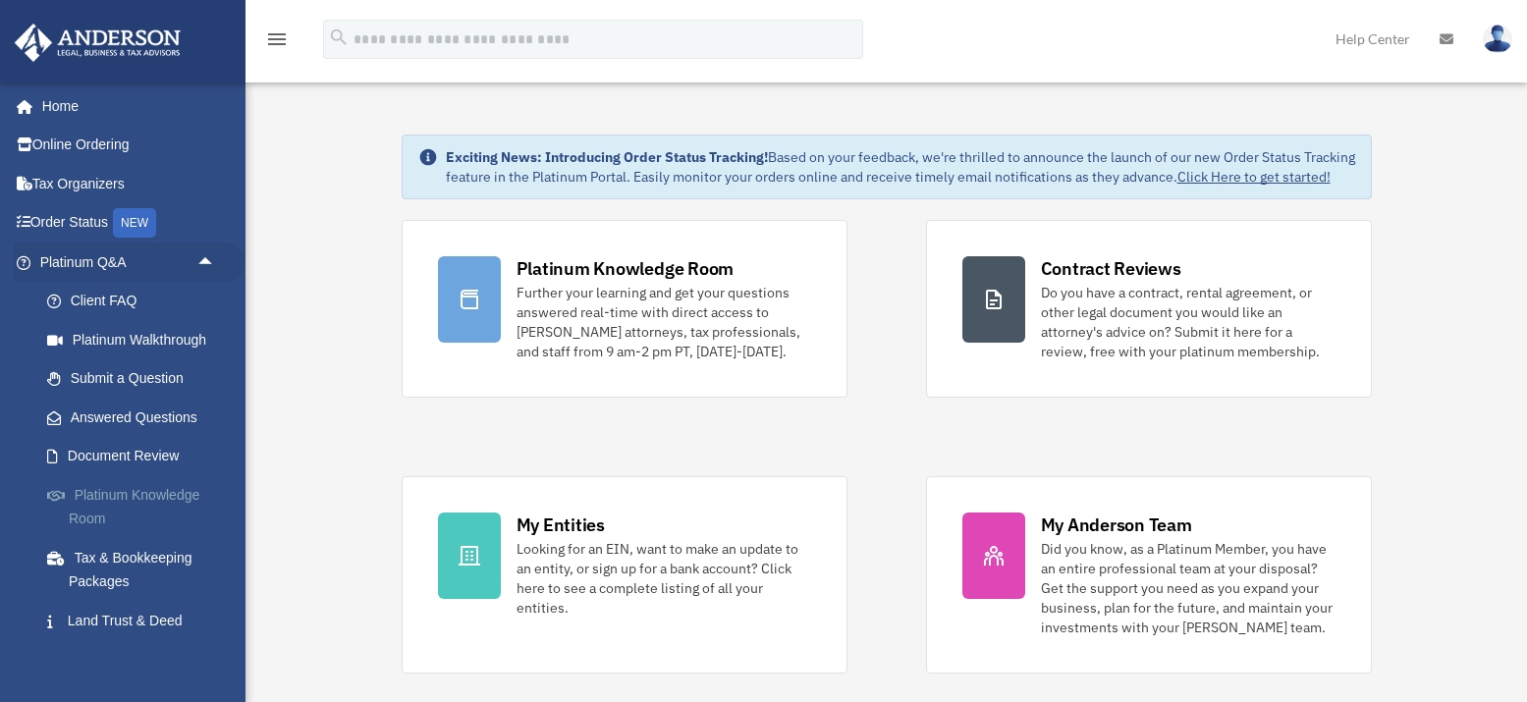
click at [117, 489] on link "Platinum Knowledge Room" at bounding box center [136, 506] width 218 height 63
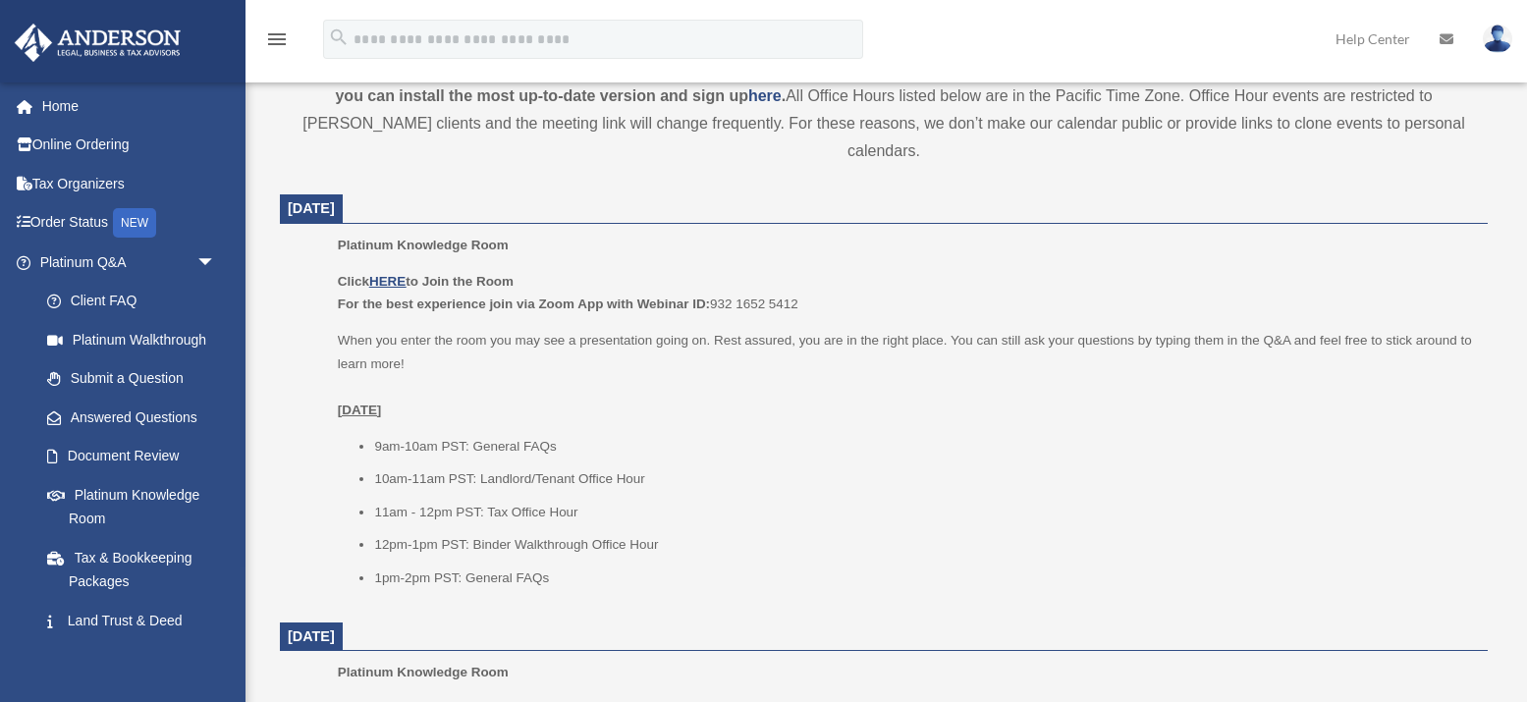
scroll to position [712, 0]
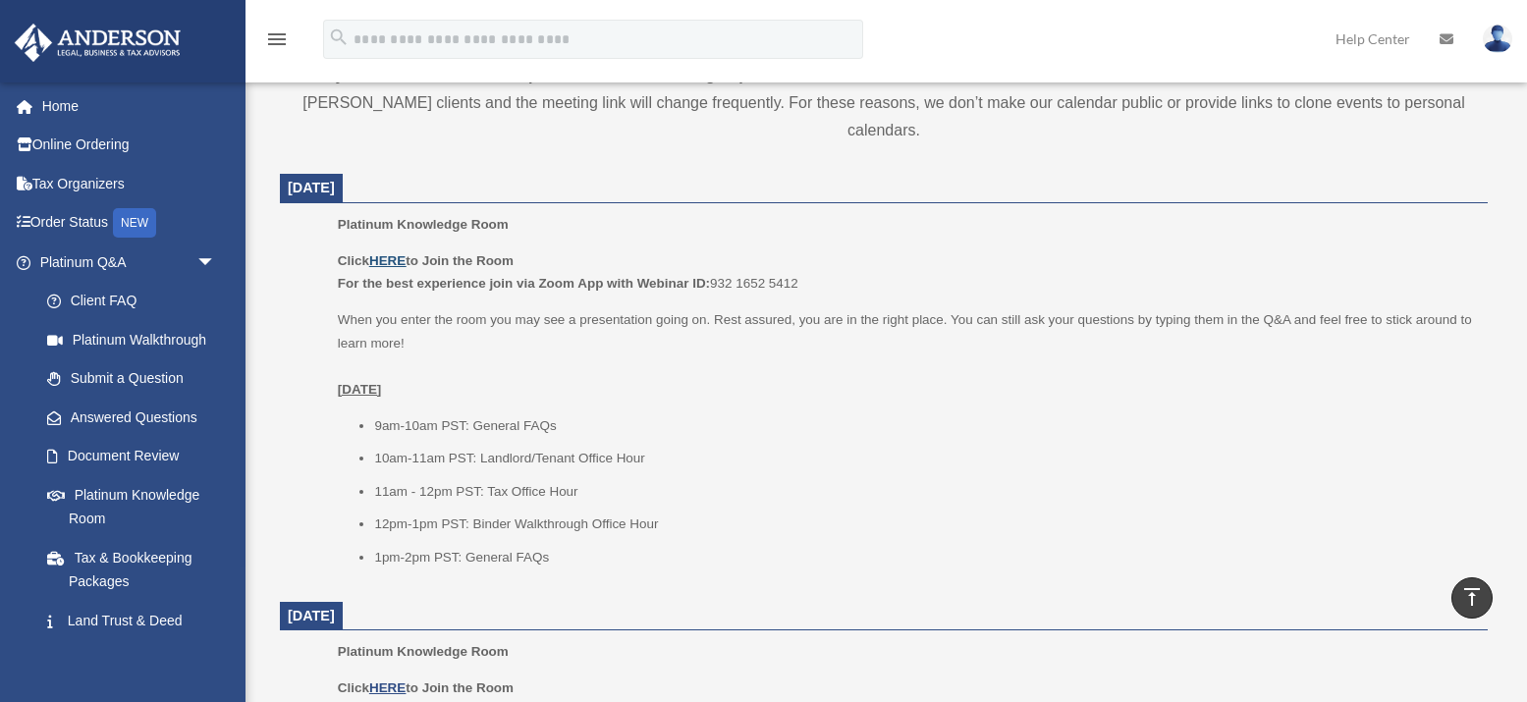
click at [386, 253] on u "HERE" at bounding box center [387, 260] width 36 height 15
